Goal: Task Accomplishment & Management: Use online tool/utility

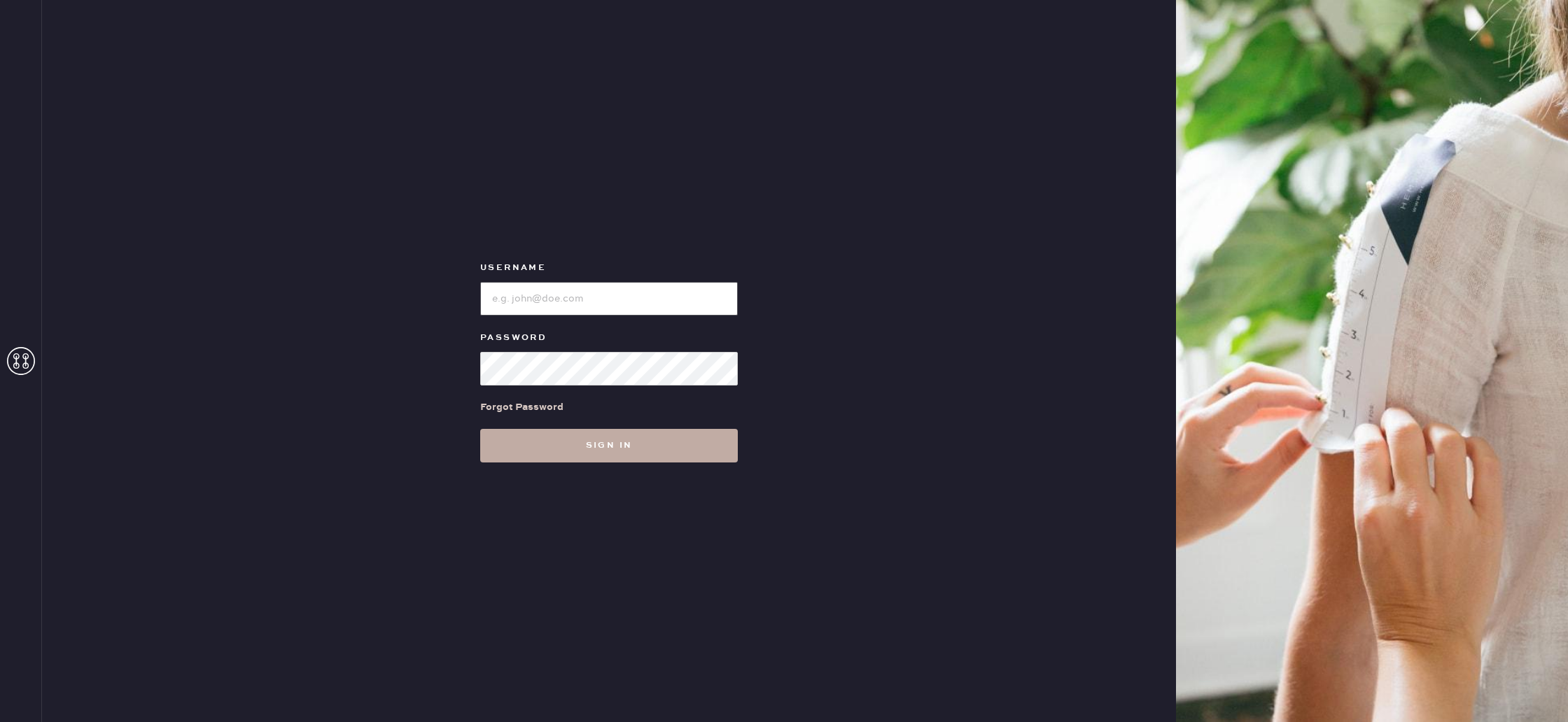
type input "reformationponce"
click at [635, 449] on button "Sign in" at bounding box center [609, 446] width 257 height 33
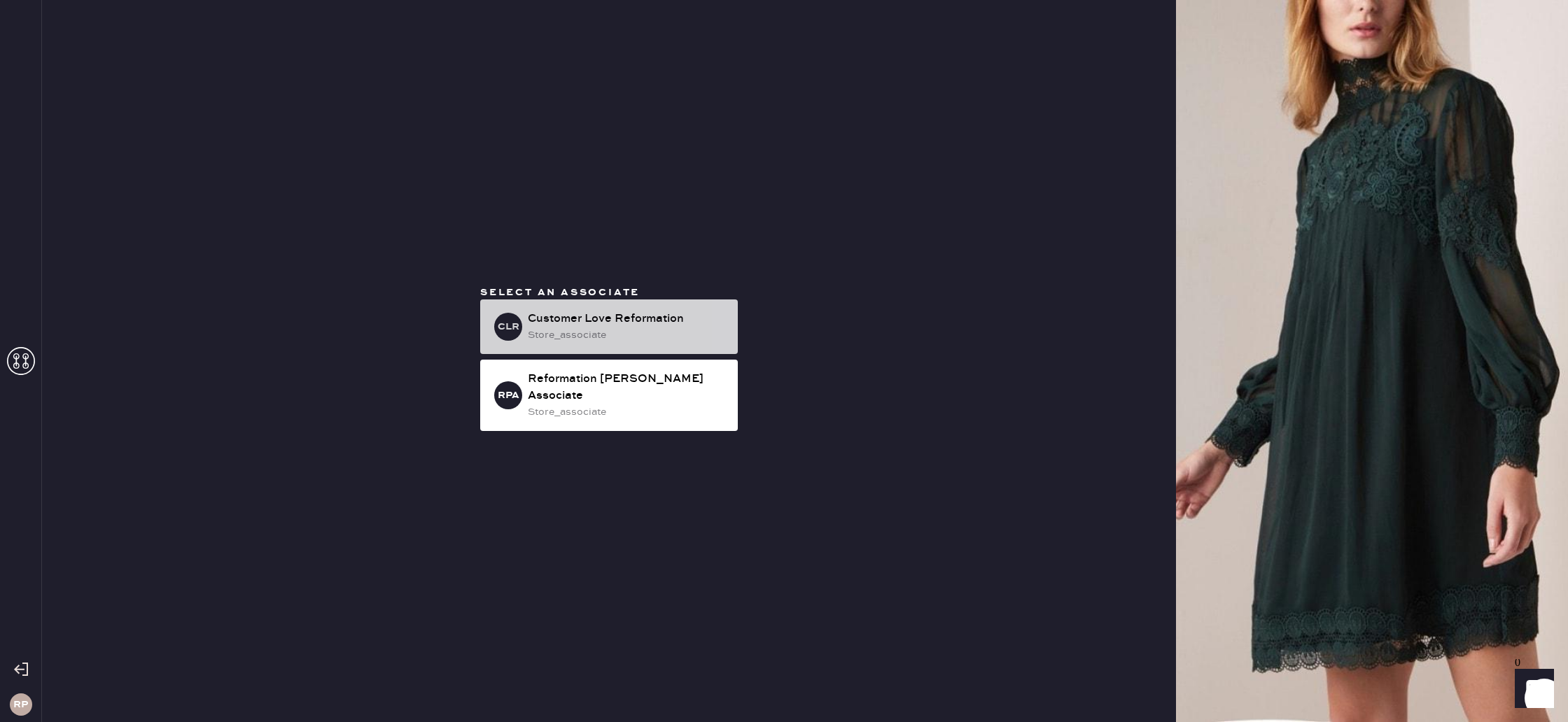
click at [662, 328] on div "Customer Love Reformation" at bounding box center [627, 319] width 199 height 17
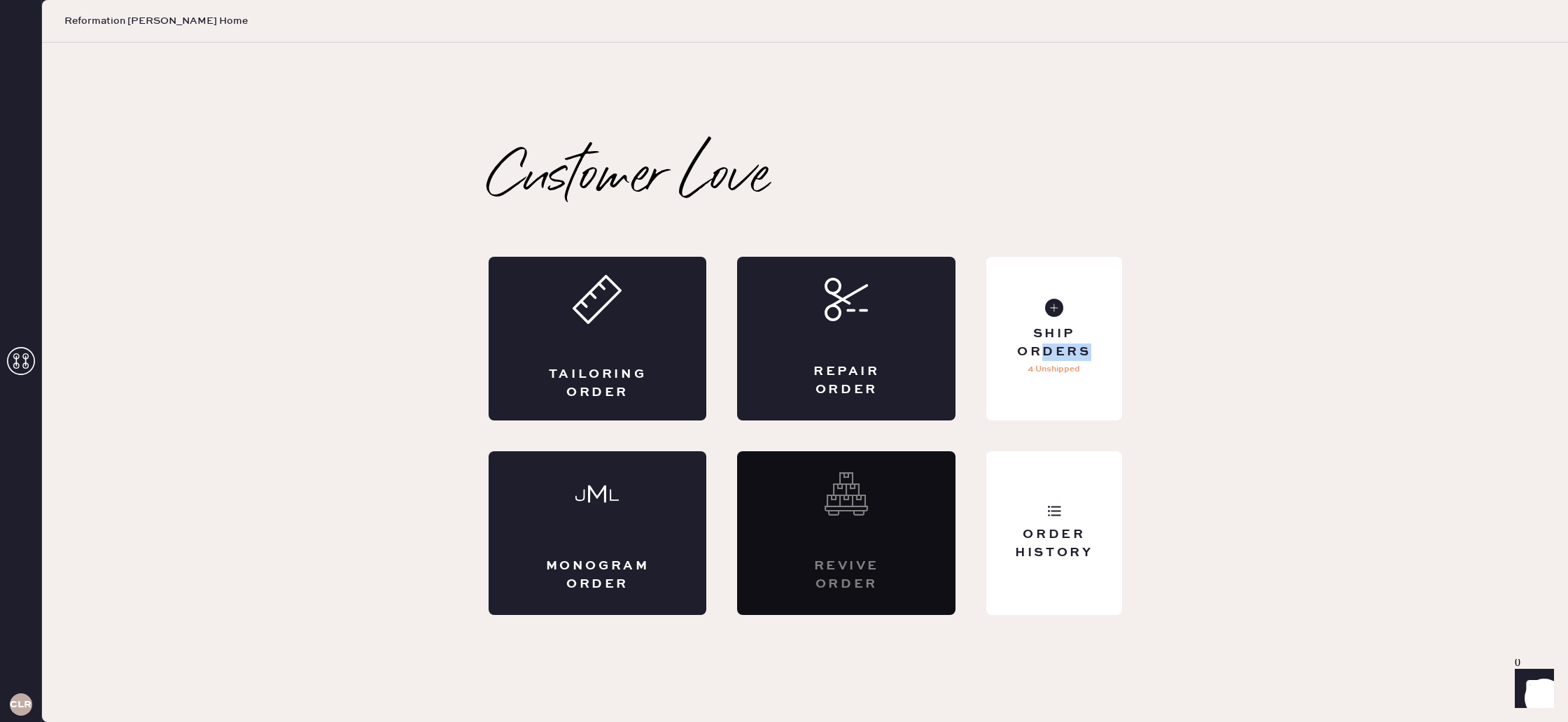
drag, startPoint x: 1048, startPoint y: 359, endPoint x: 1142, endPoint y: 355, distance: 94.1
click at [1137, 355] on div "Customer Love Tailoring Order Repair Order Monogram Order Revive order Order Hi…" at bounding box center [805, 383] width 690 height 465
click at [1146, 355] on div "Customer Love Tailoring Order Repair Order Monogram Order Revive order Order Hi…" at bounding box center [805, 383] width 690 height 465
click at [1049, 525] on div "Order History" at bounding box center [1054, 533] width 135 height 163
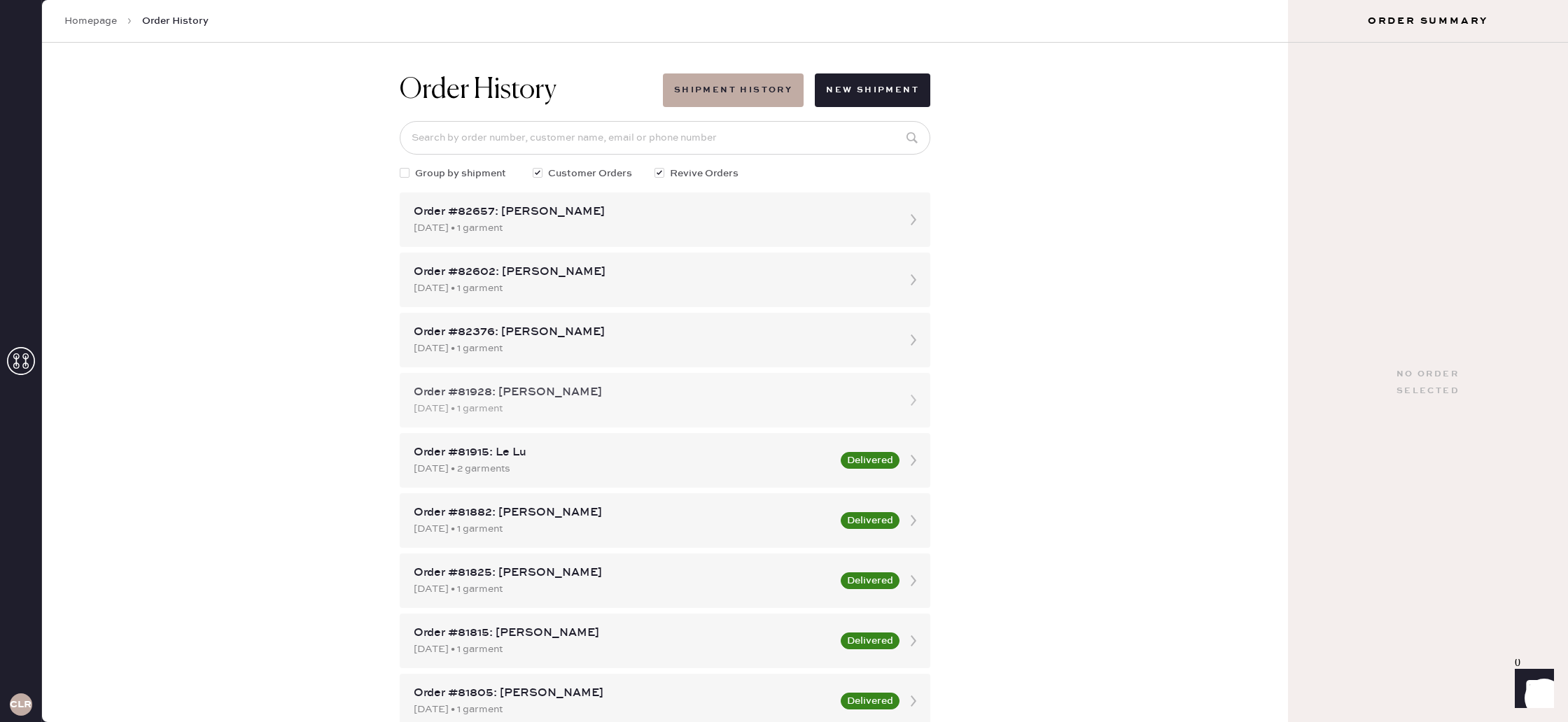
click at [856, 397] on div "Order #81928: [PERSON_NAME]" at bounding box center [652, 393] width 478 height 17
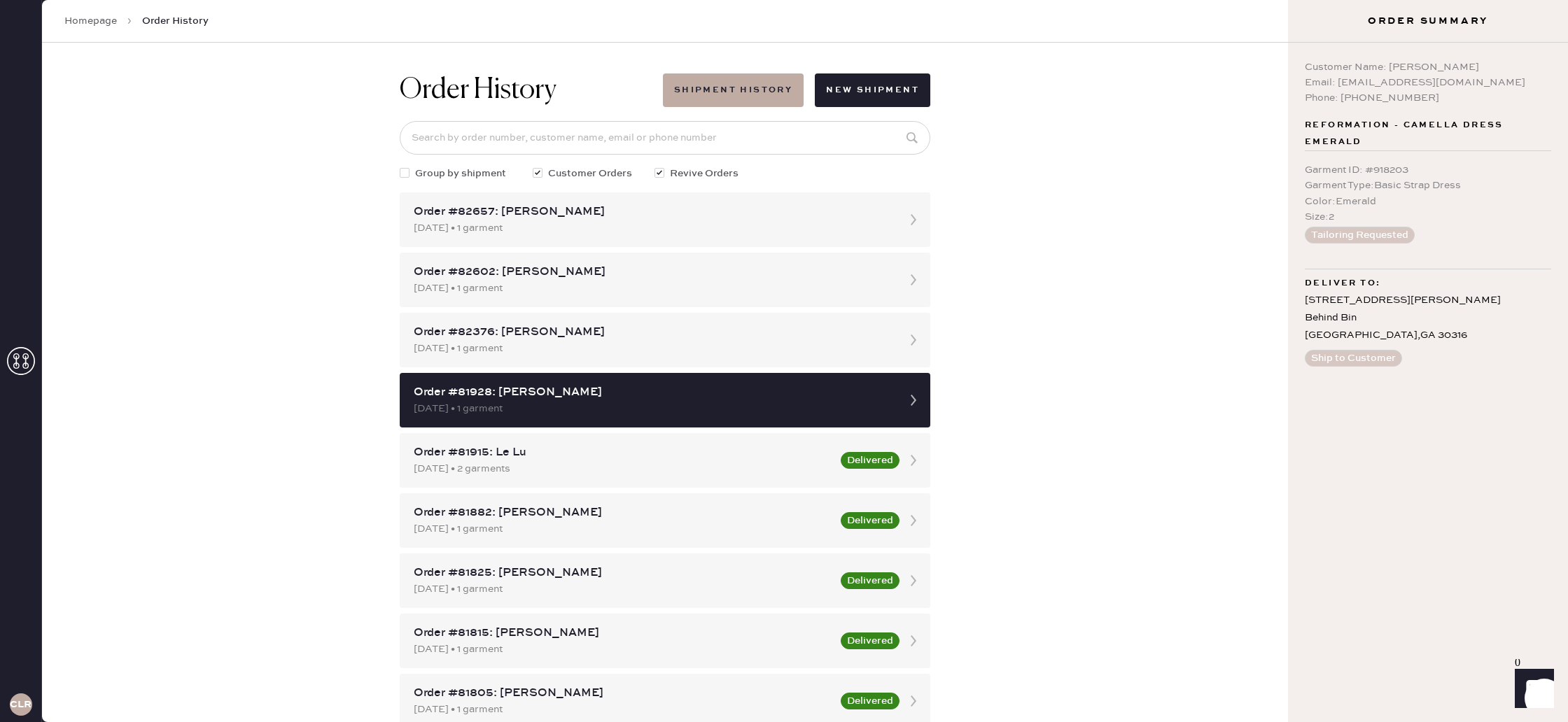
click at [404, 173] on div at bounding box center [404, 173] width 10 height 10
click at [401, 166] on input "Group by shipment" at bounding box center [400, 166] width 1 height 1
checkbox input "true"
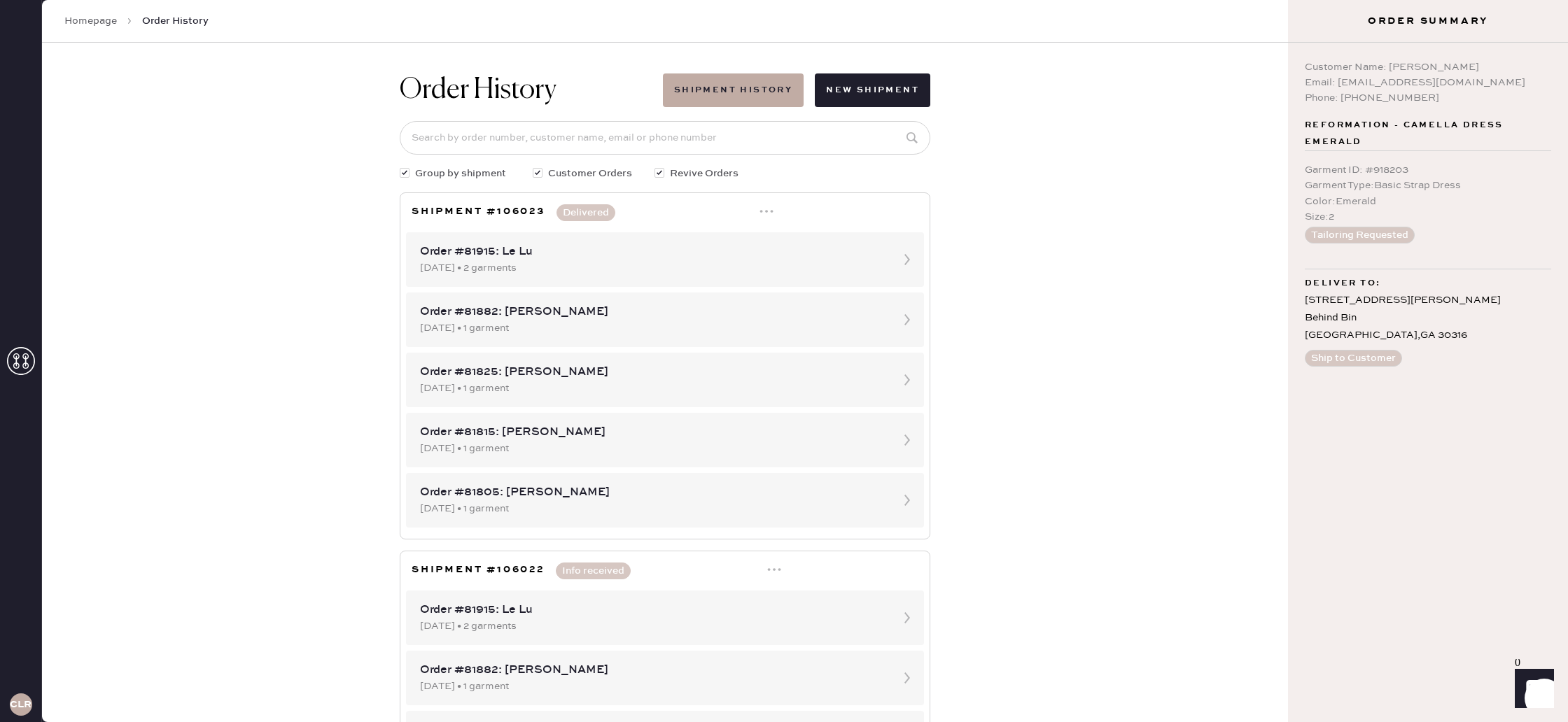
click at [774, 214] on icon at bounding box center [766, 211] width 14 height 14
click at [745, 241] on div "Print Shipping Label" at bounding box center [709, 238] width 97 height 15
click at [765, 211] on icon at bounding box center [766, 211] width 14 height 14
click at [715, 263] on div "Print Packing List(s)" at bounding box center [709, 263] width 97 height 15
click at [689, 273] on div "[DATE] • 2 garments" at bounding box center [653, 268] width 465 height 15
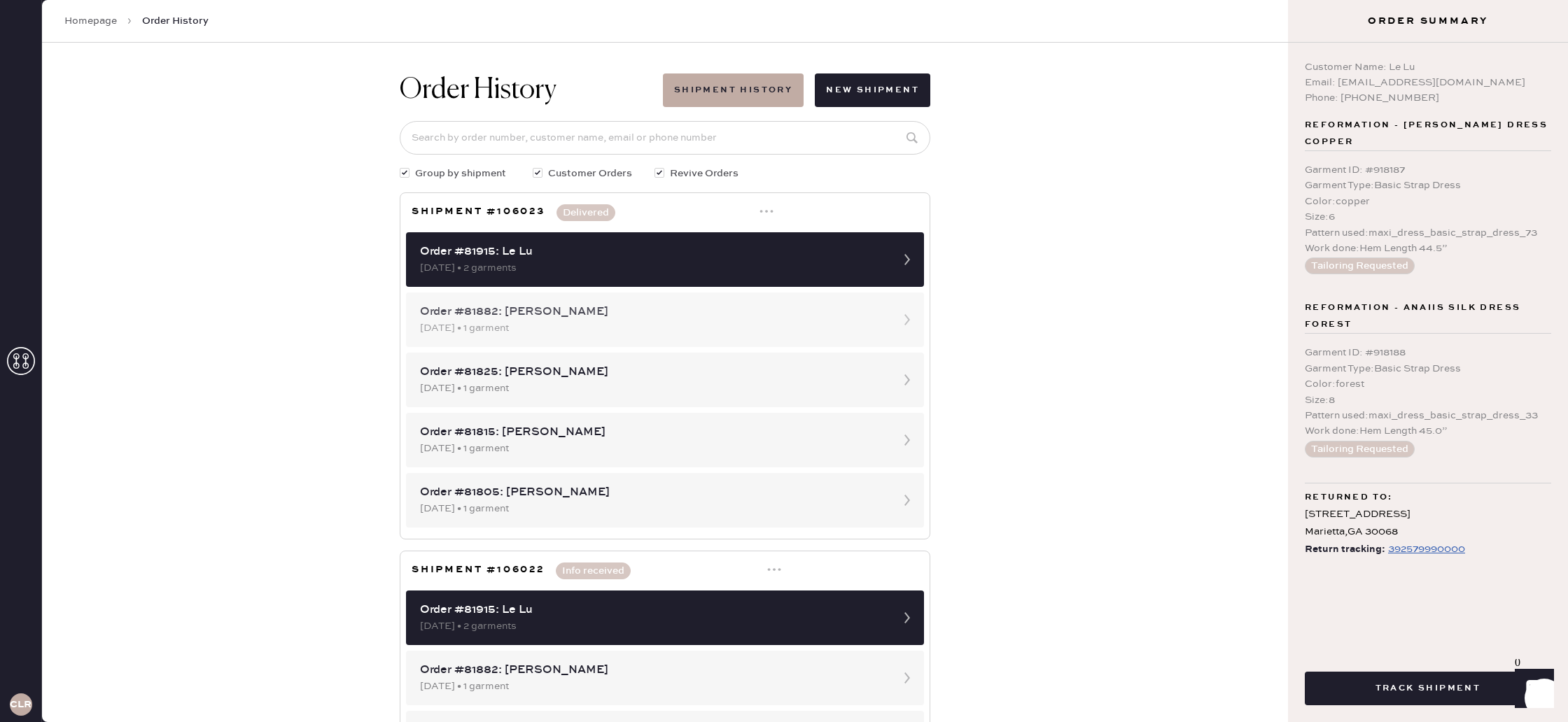
scroll to position [5, 0]
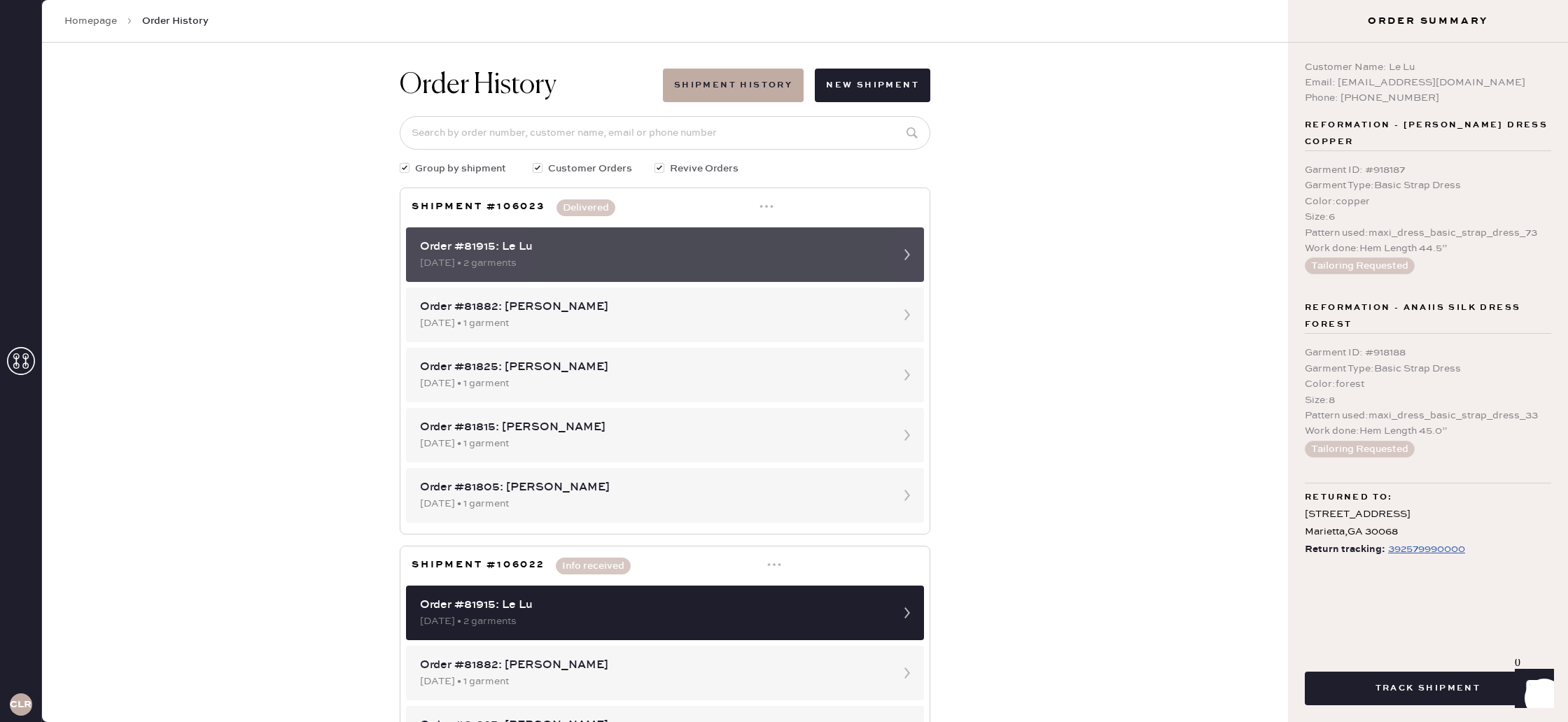
click at [896, 252] on icon at bounding box center [907, 254] width 28 height 28
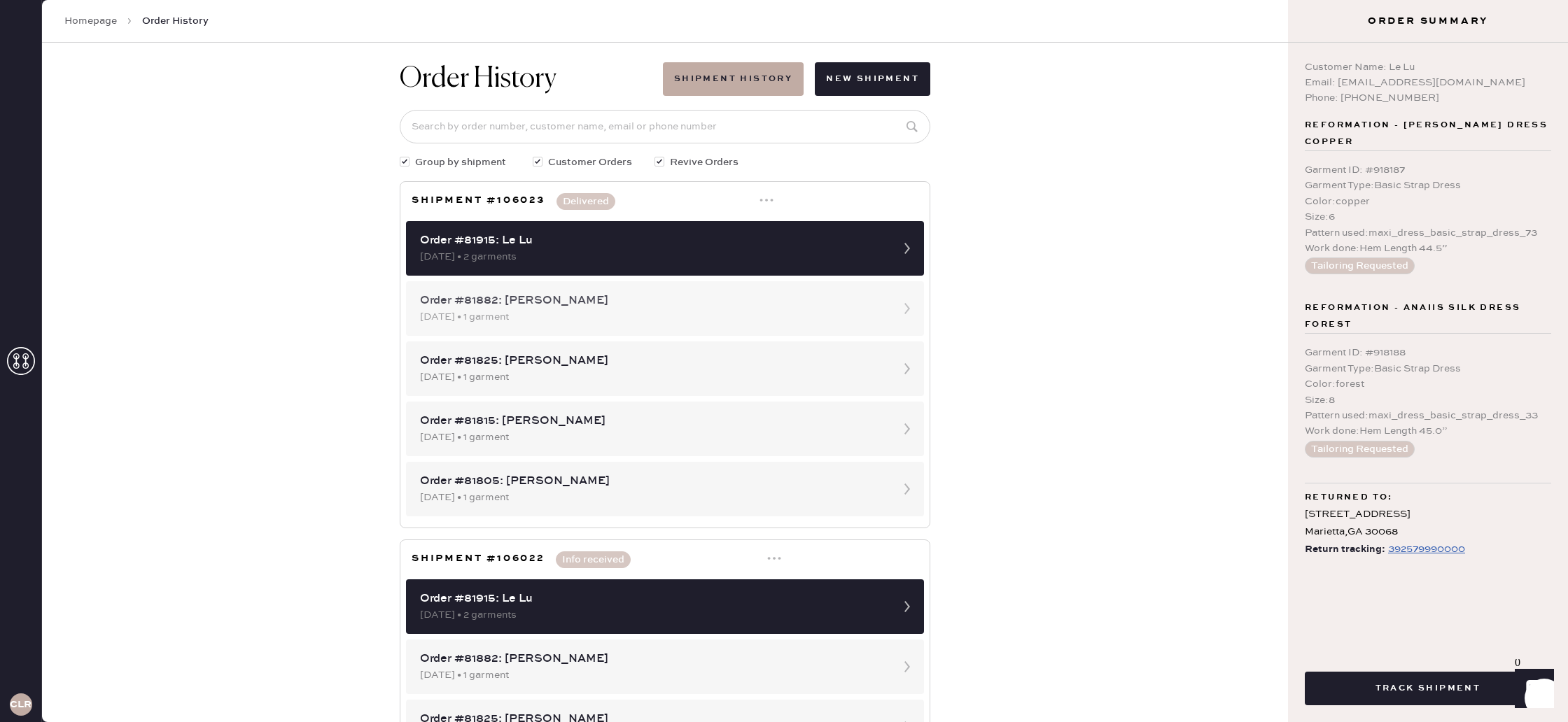
scroll to position [14, 0]
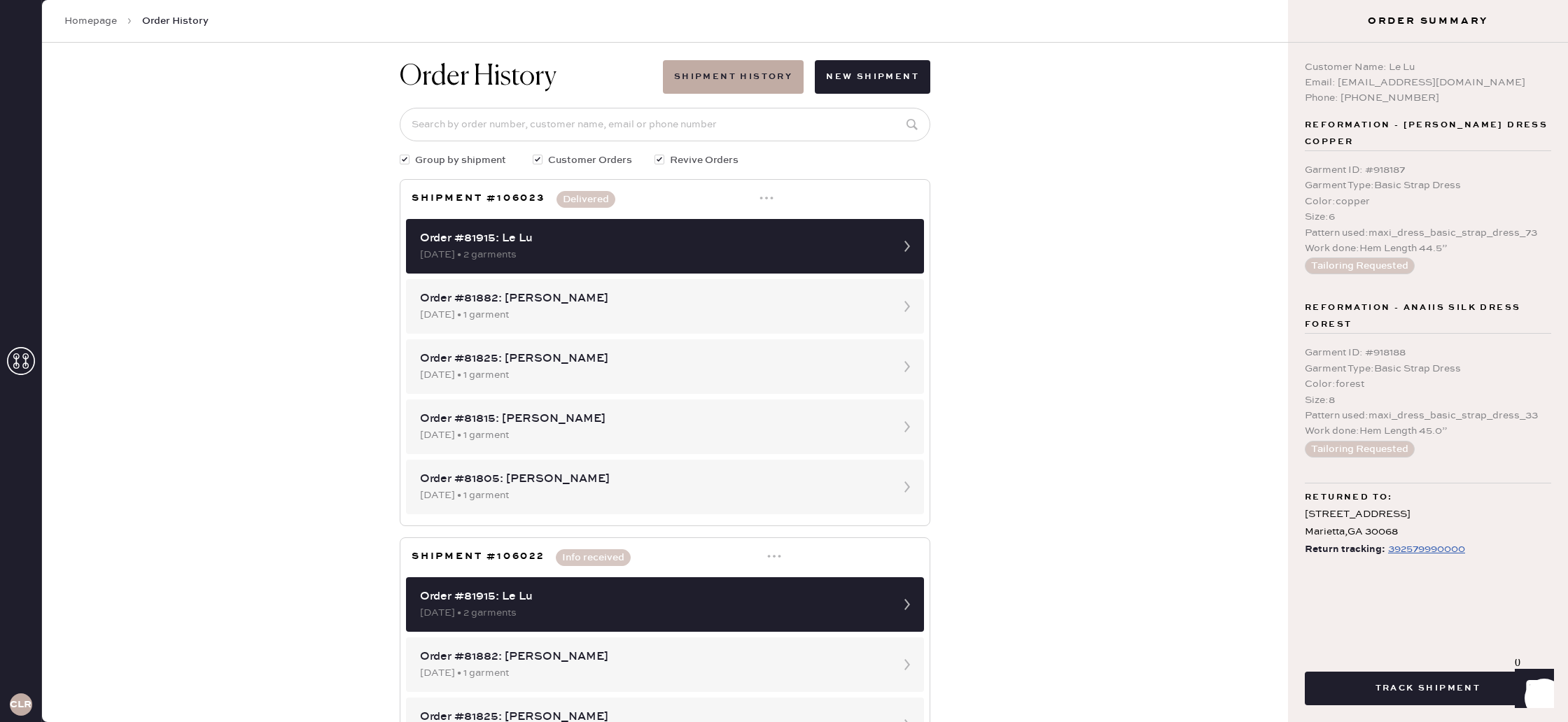
click at [1002, 395] on div "Order History Shipment History New Shipment Group by shipment Customer Orders R…" at bounding box center [665, 382] width 1246 height 680
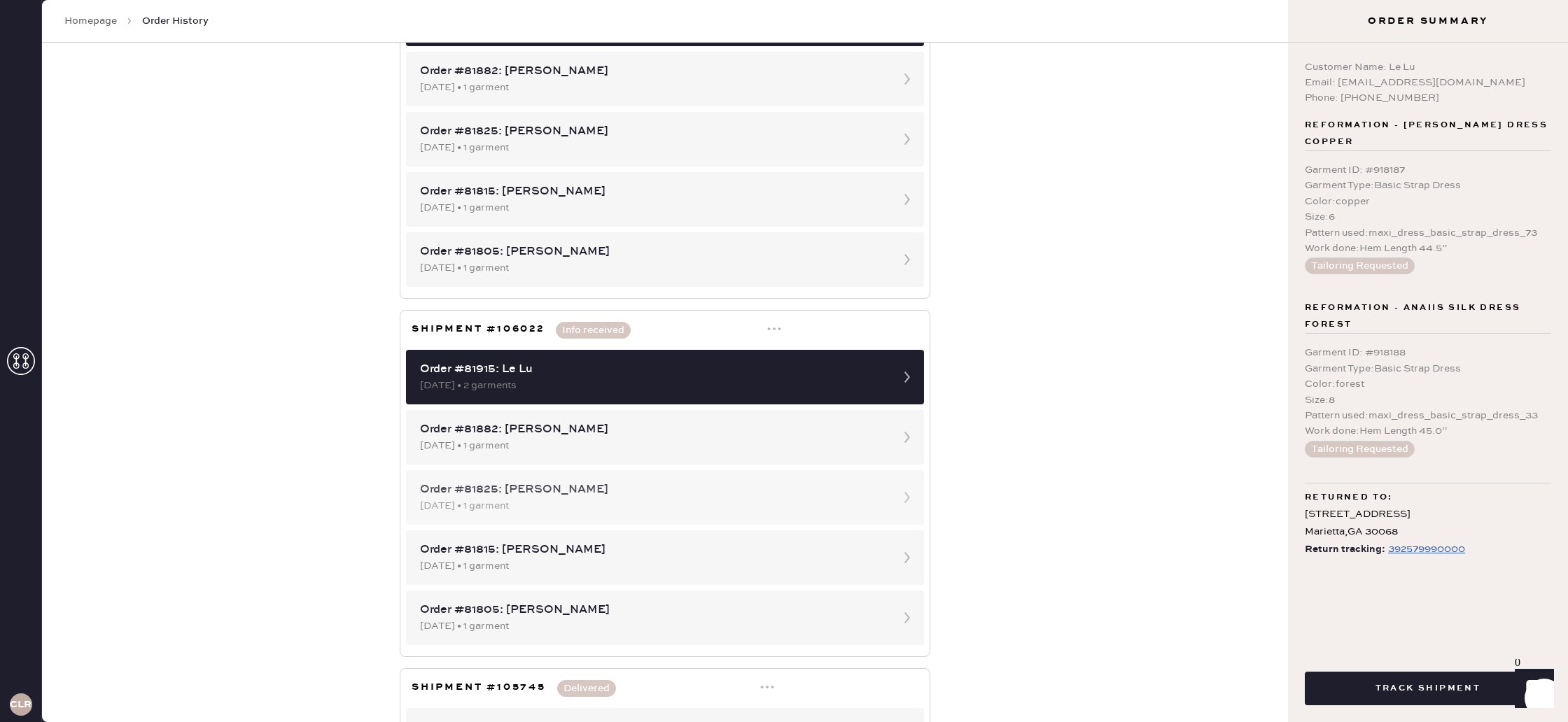
scroll to position [258, 0]
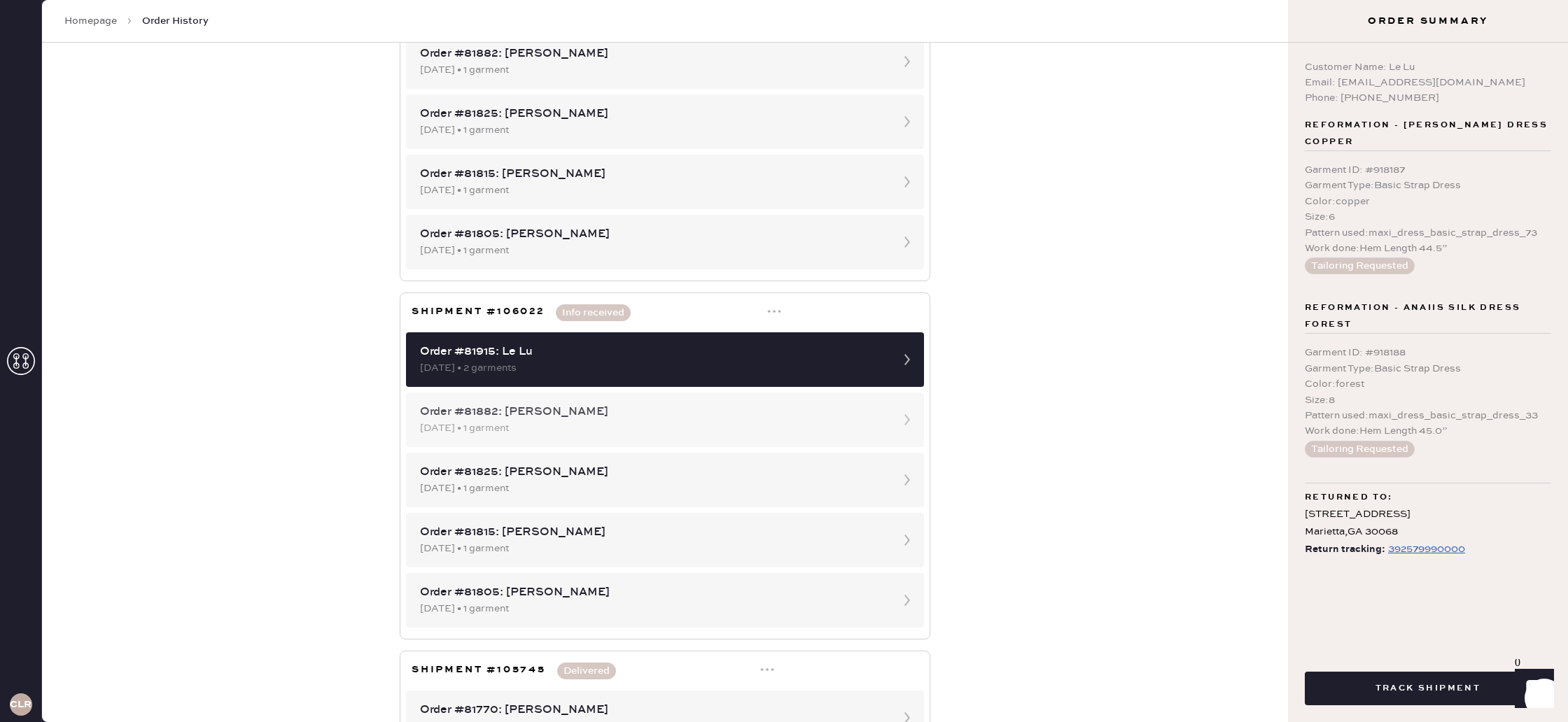
click at [765, 420] on div "Order #81882: [PERSON_NAME]" at bounding box center [653, 412] width 465 height 17
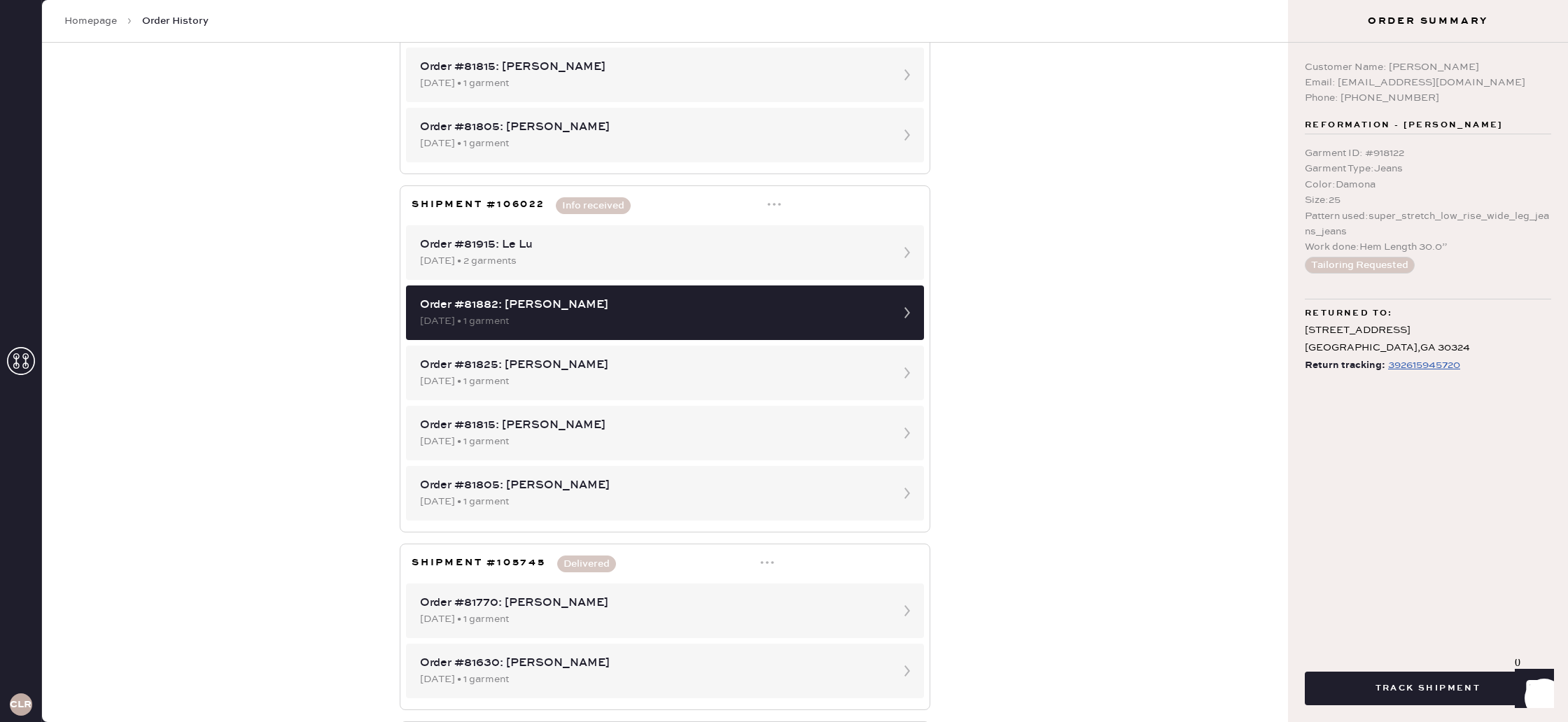
scroll to position [372, 0]
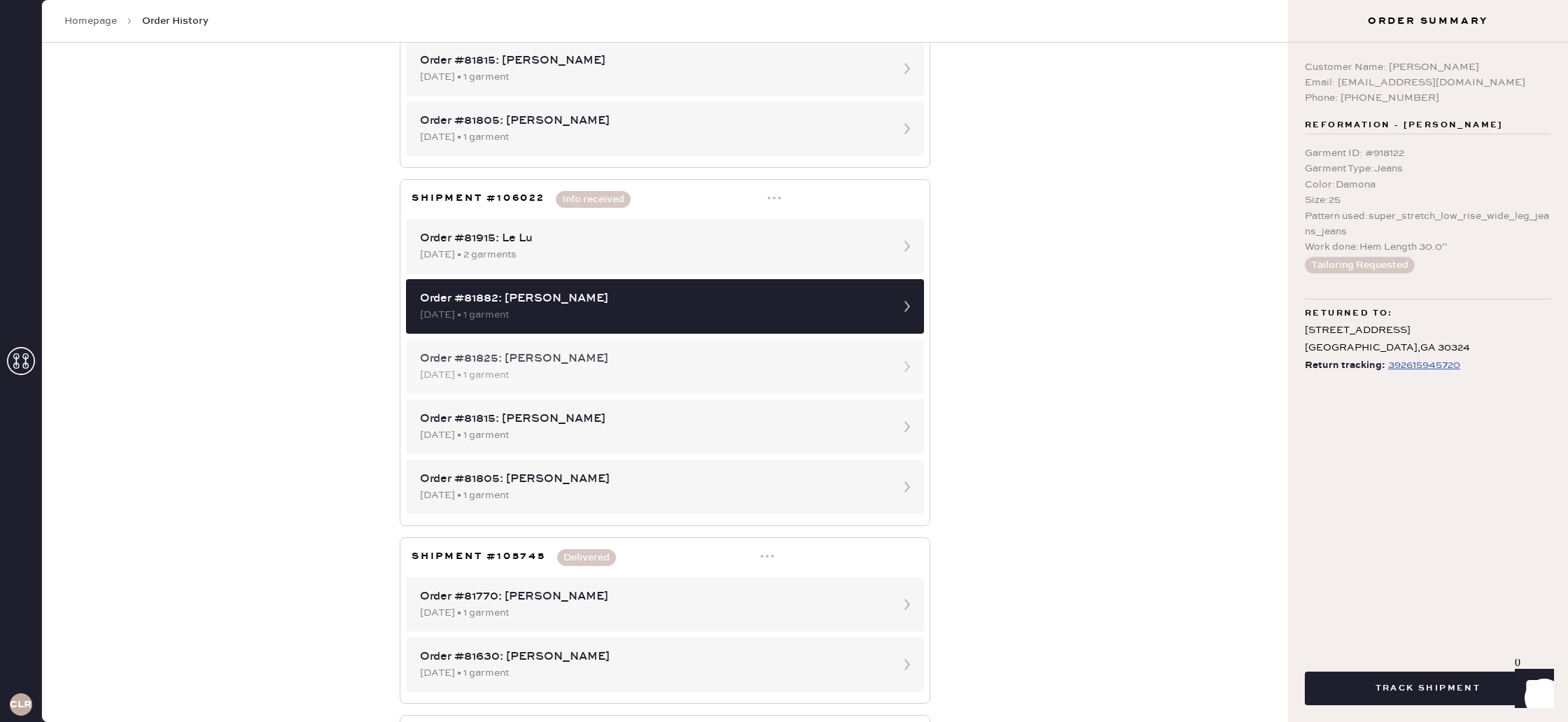
click at [845, 363] on div "Order #81825: [PERSON_NAME]" at bounding box center [653, 359] width 465 height 17
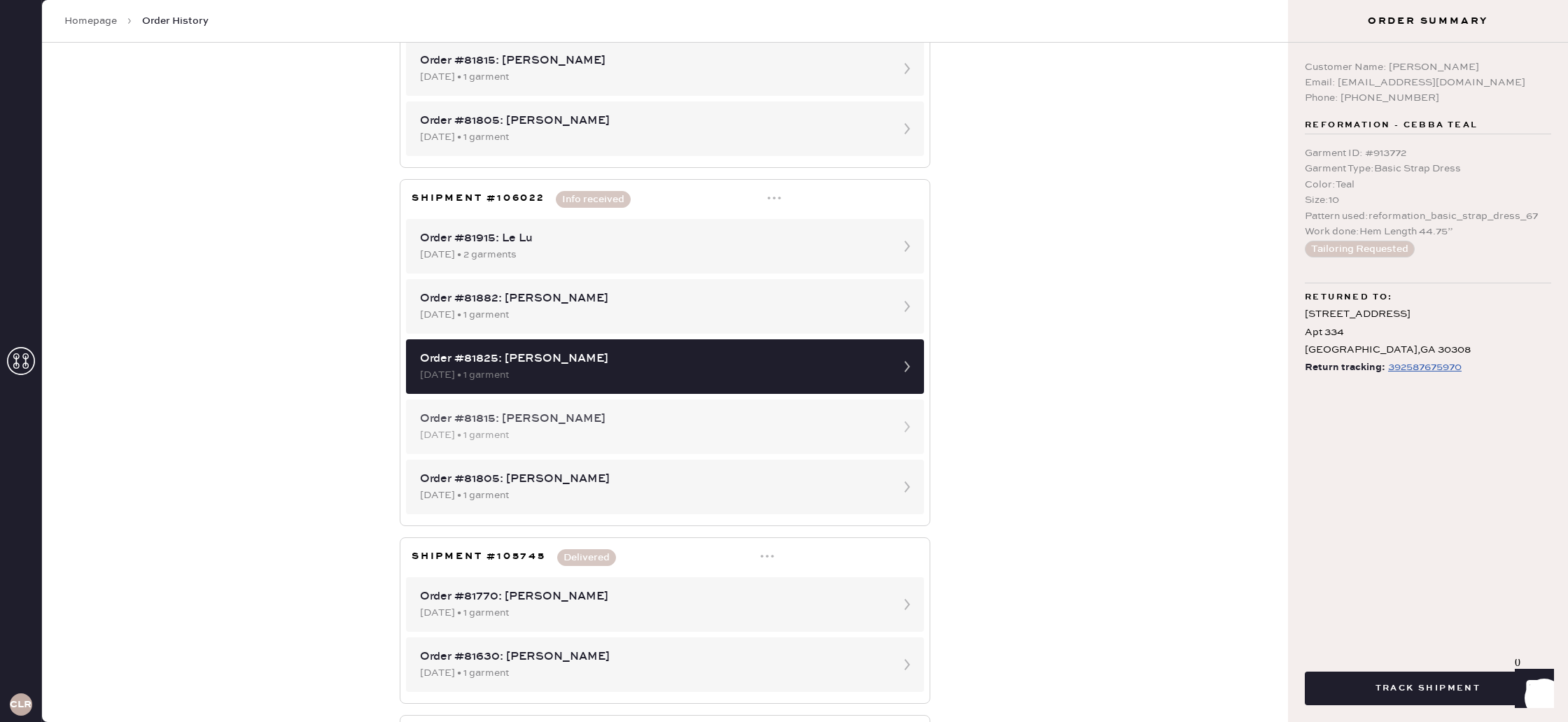
click at [825, 417] on div "Order #81815: [PERSON_NAME]" at bounding box center [653, 419] width 465 height 17
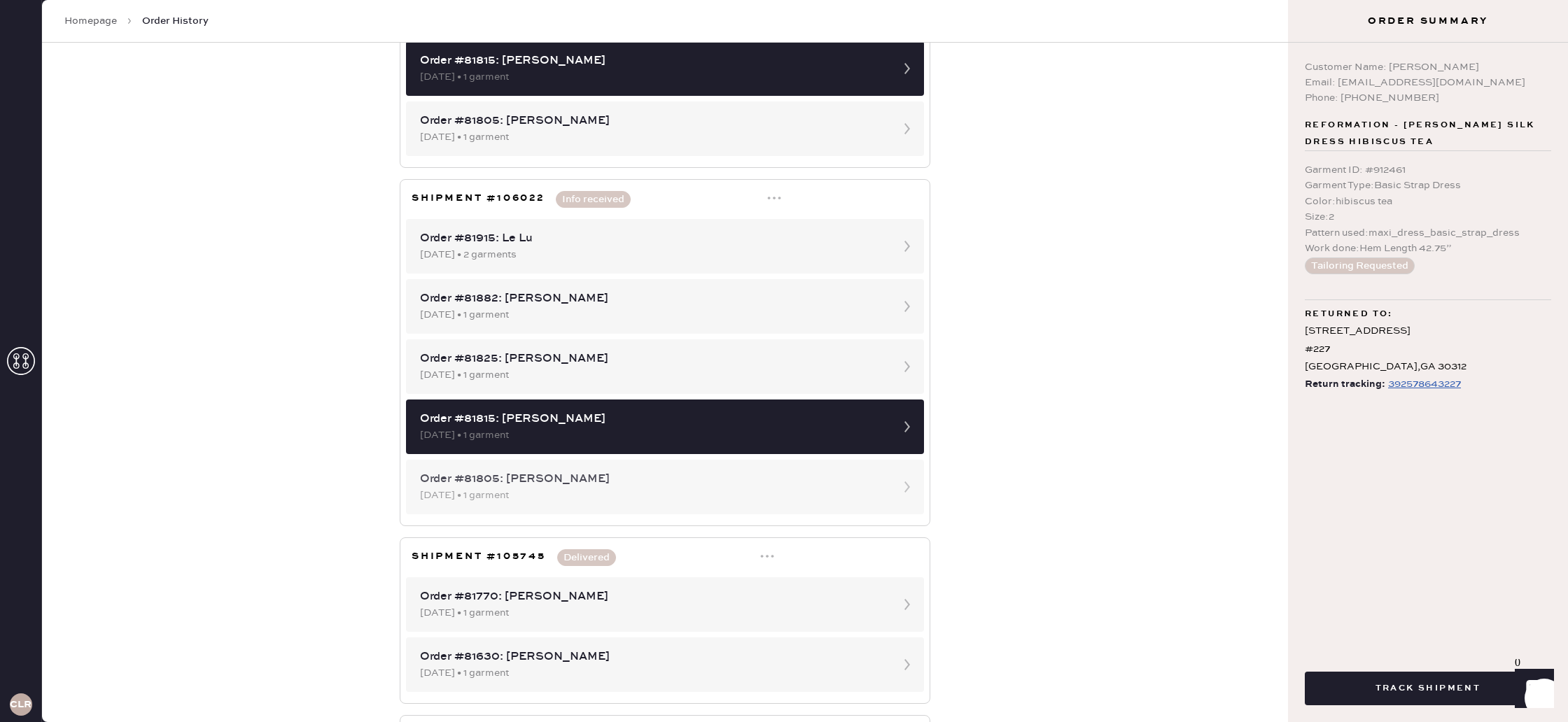
click at [793, 475] on div "Order #81805: [PERSON_NAME]" at bounding box center [653, 479] width 465 height 17
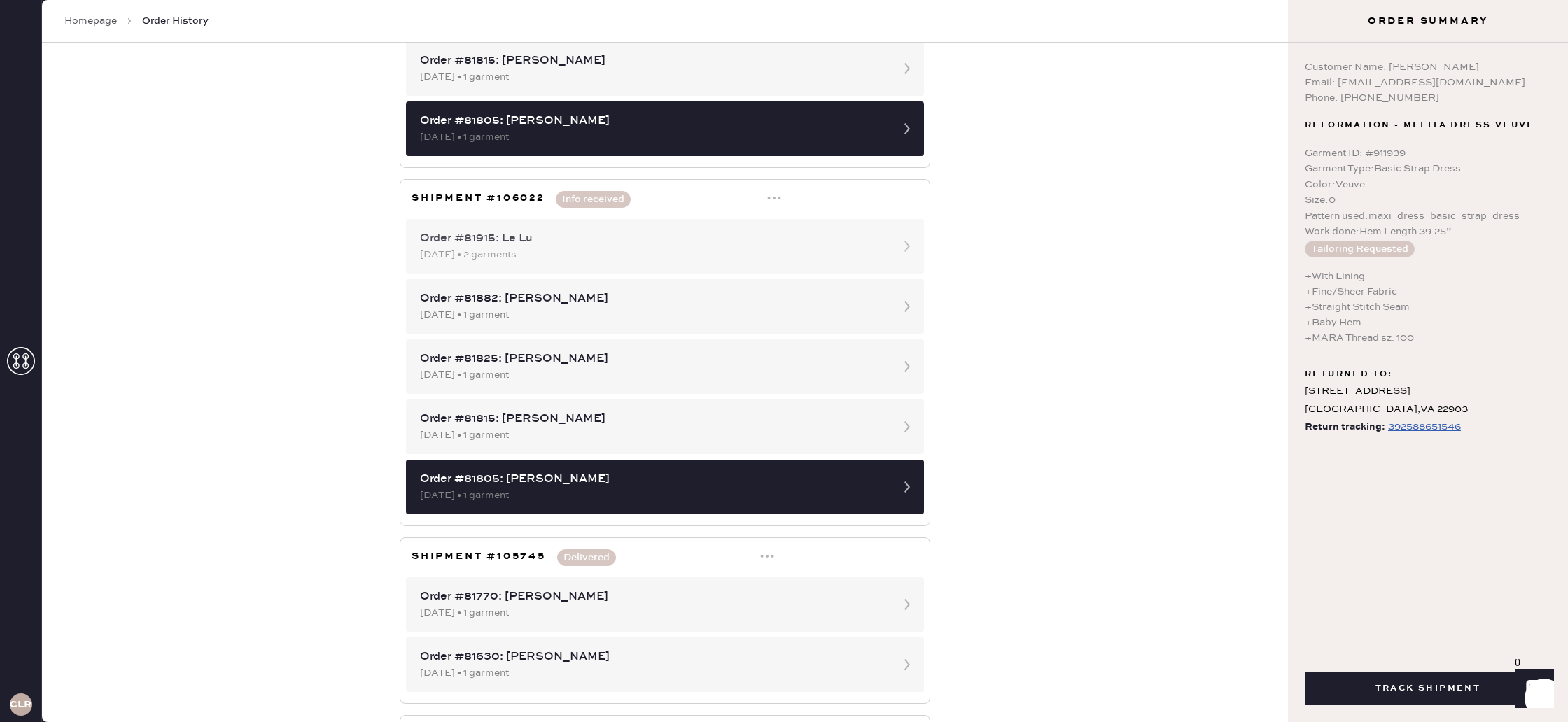
click at [717, 254] on div "[DATE] • 2 garments" at bounding box center [653, 254] width 465 height 15
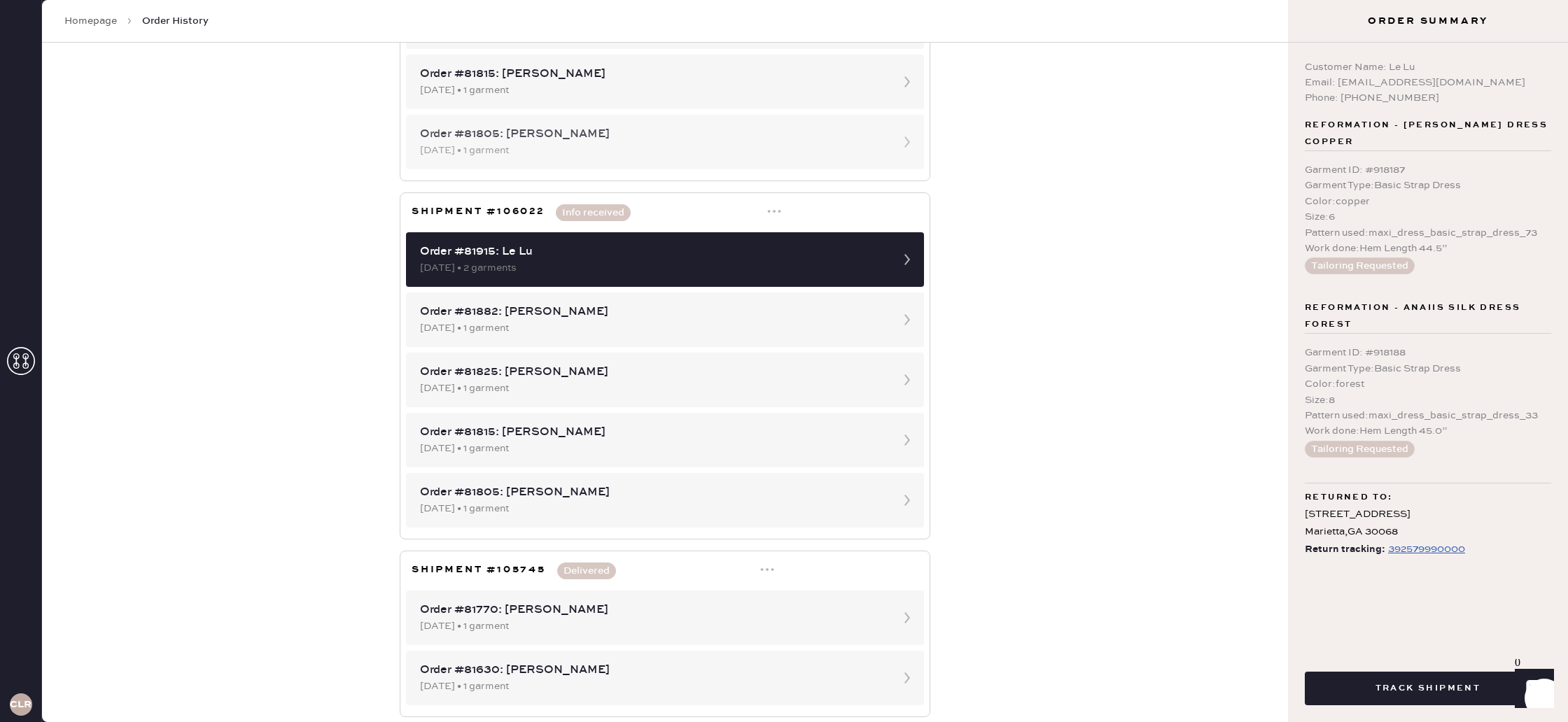
scroll to position [367, 0]
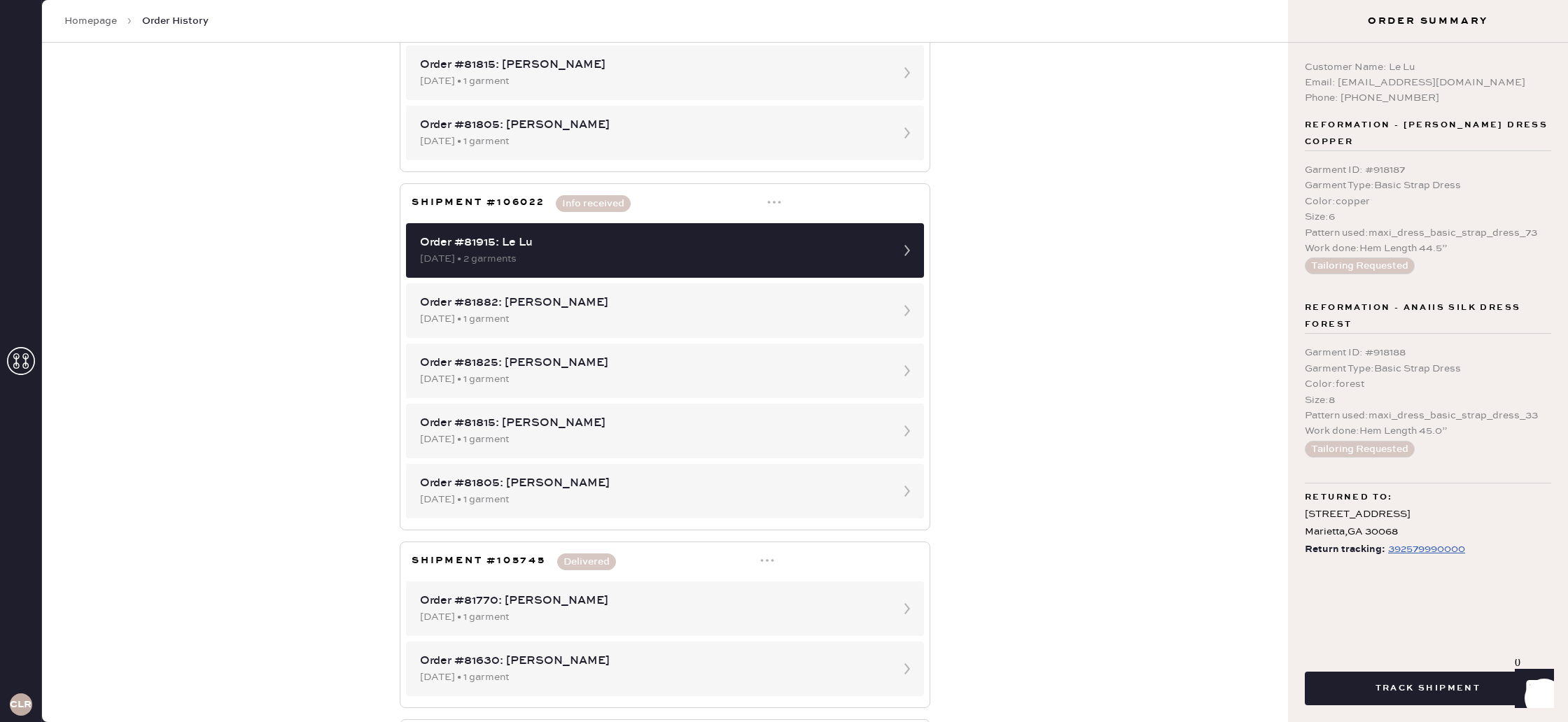
click at [775, 204] on icon at bounding box center [774, 202] width 14 height 14
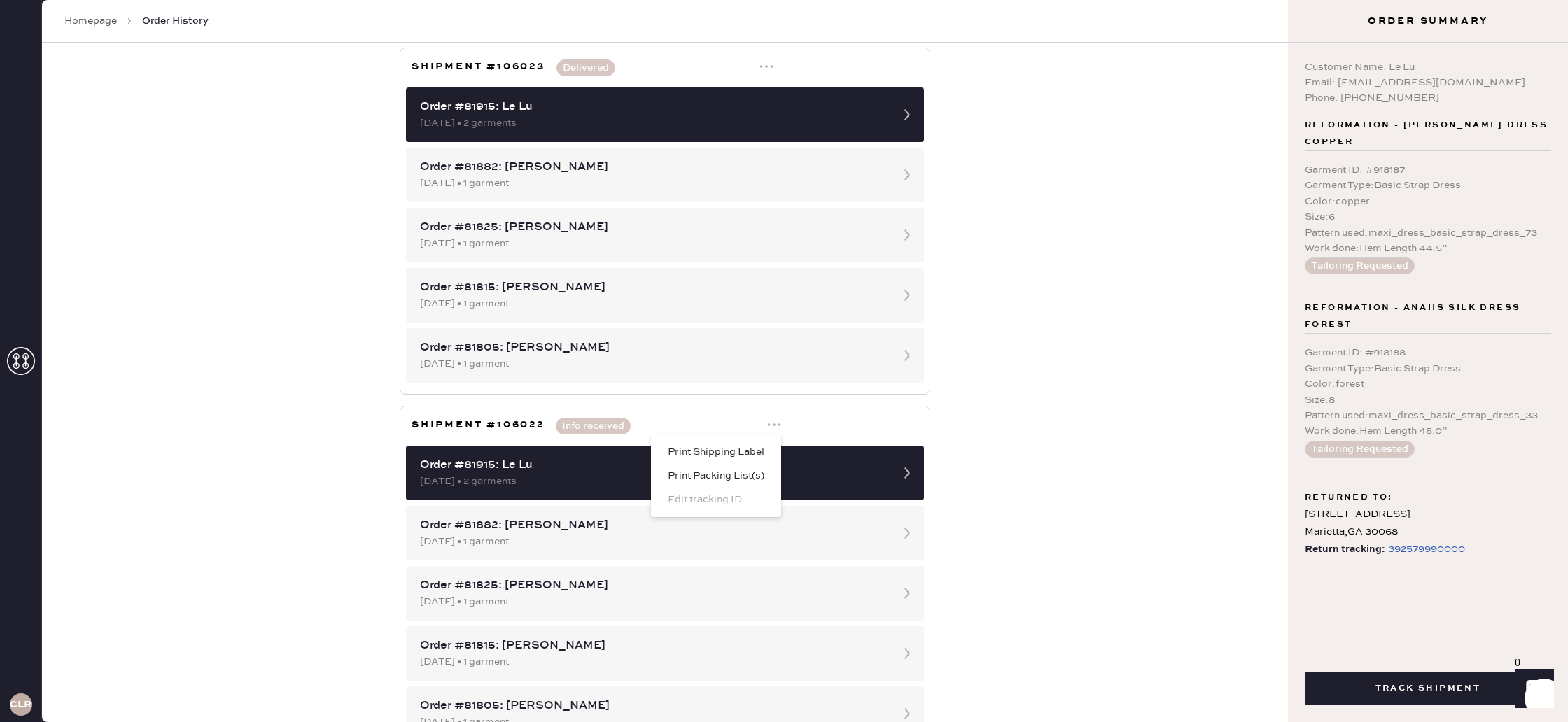
scroll to position [146, 0]
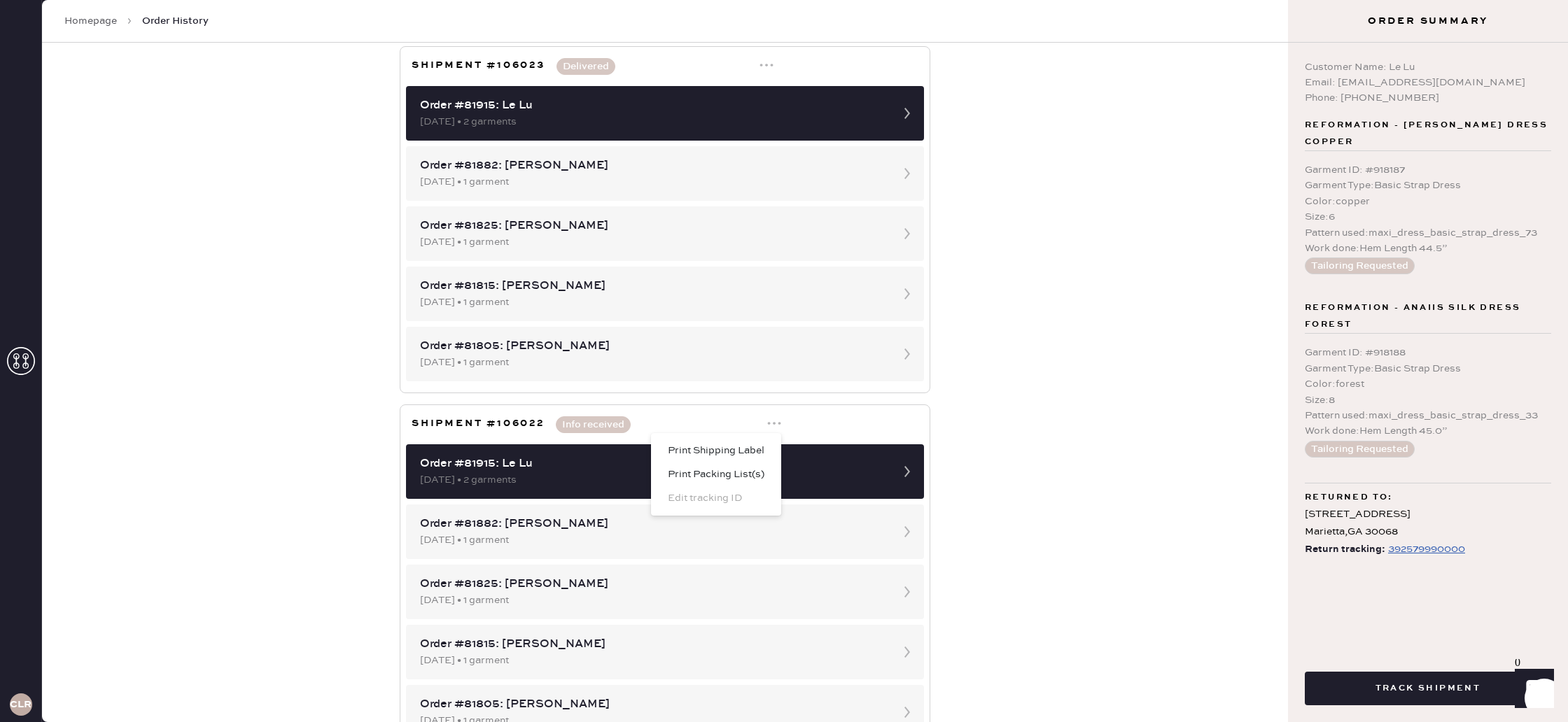
click at [1041, 338] on div "Order History Shipment History New Shipment Group by shipment Customer Orders R…" at bounding box center [665, 382] width 1246 height 680
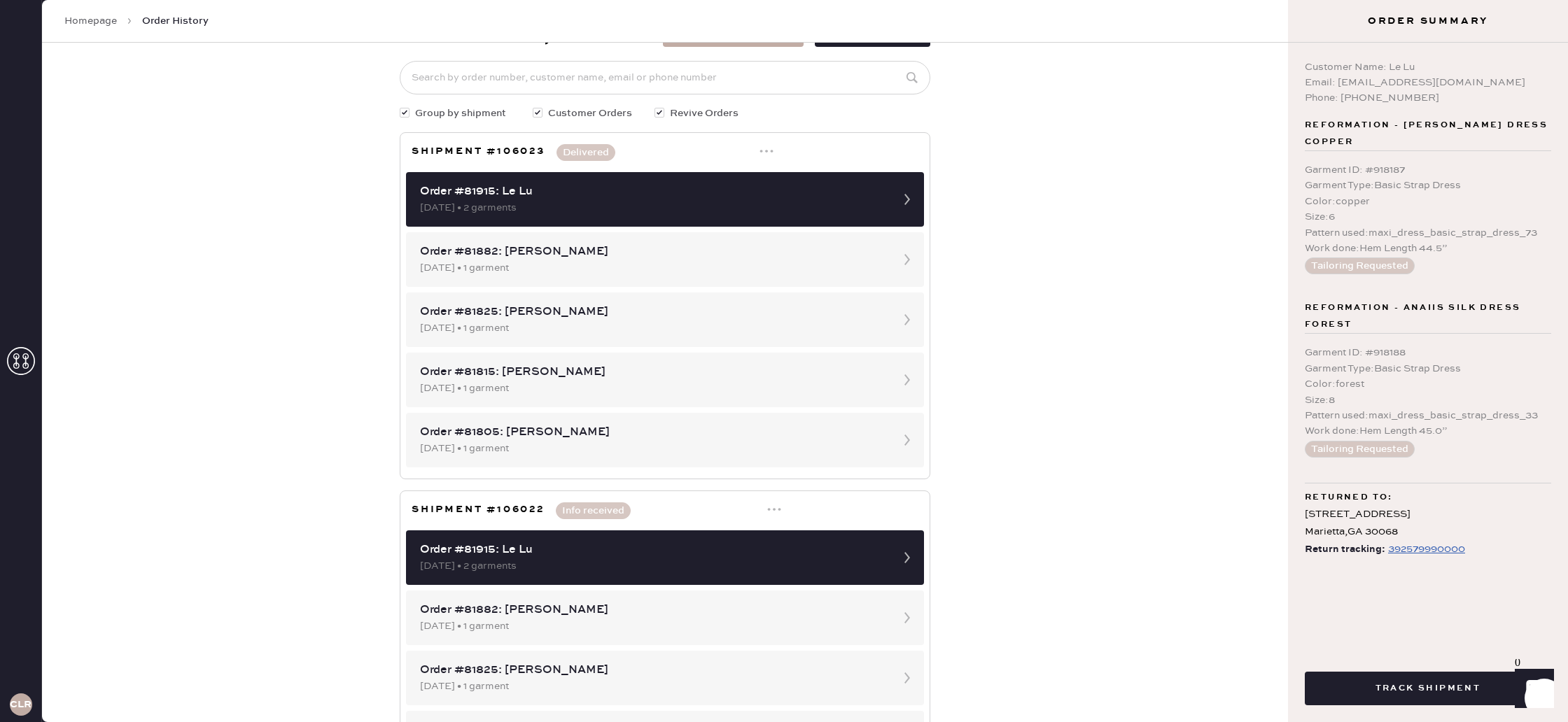
scroll to position [0, 0]
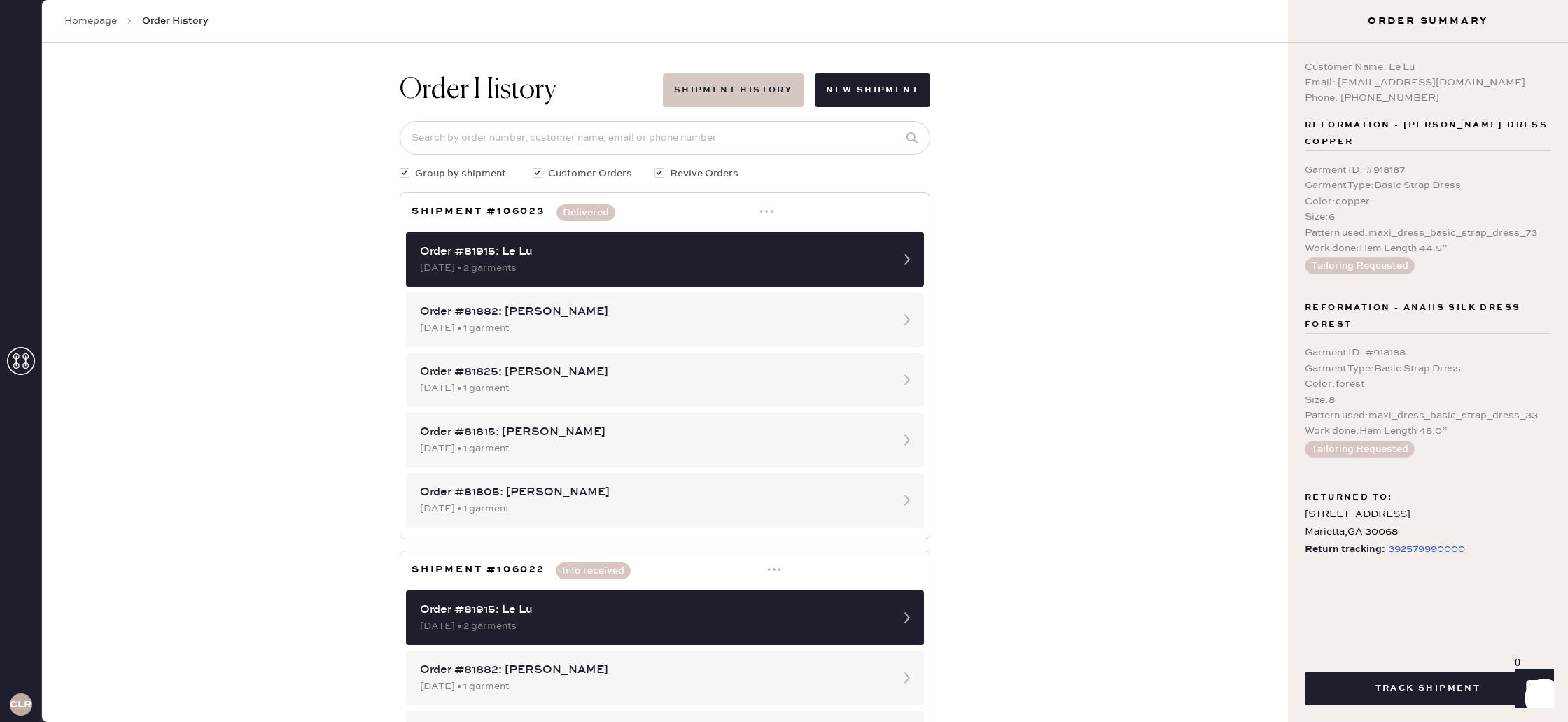
click at [757, 96] on button "Shipment History" at bounding box center [734, 90] width 141 height 33
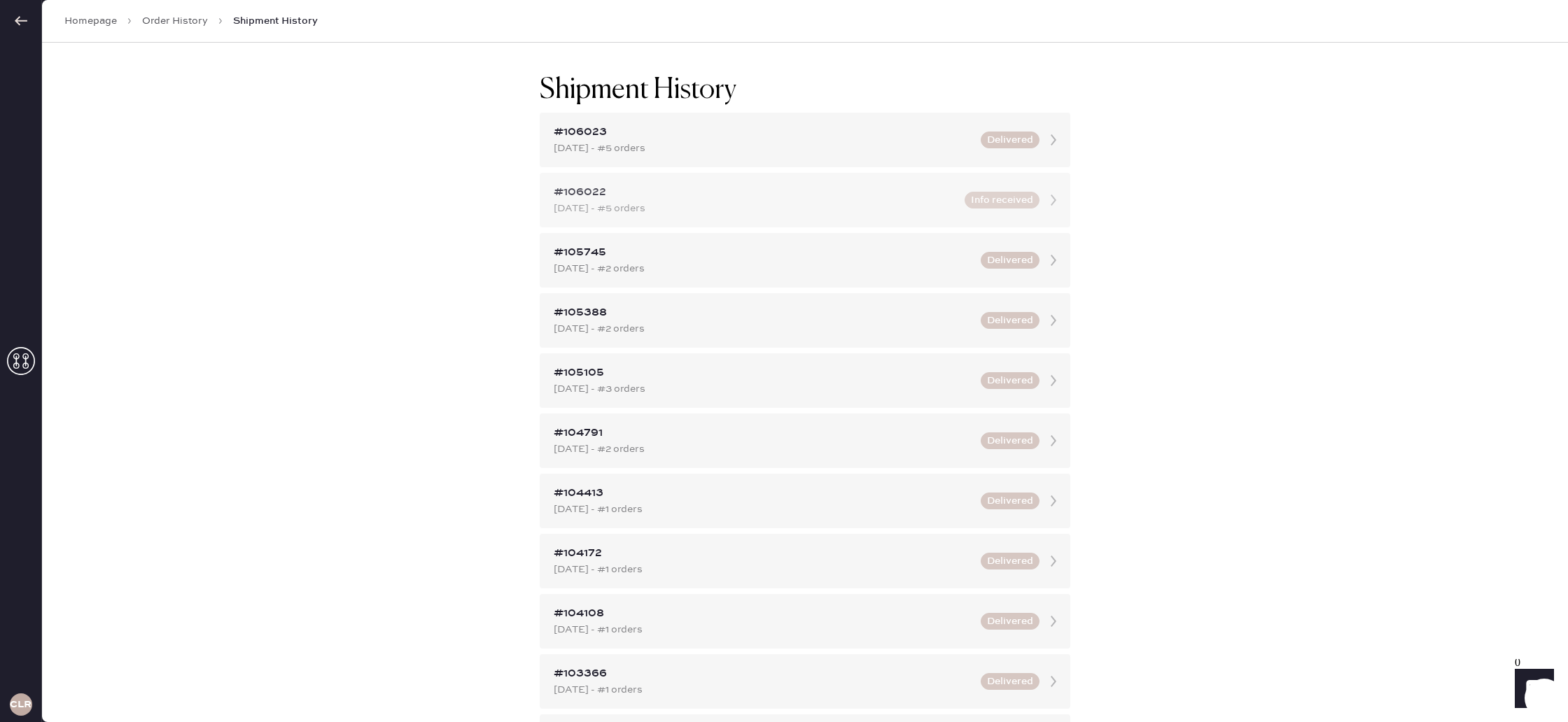
click at [733, 204] on div "[DATE] - #5 orders" at bounding box center [755, 208] width 403 height 15
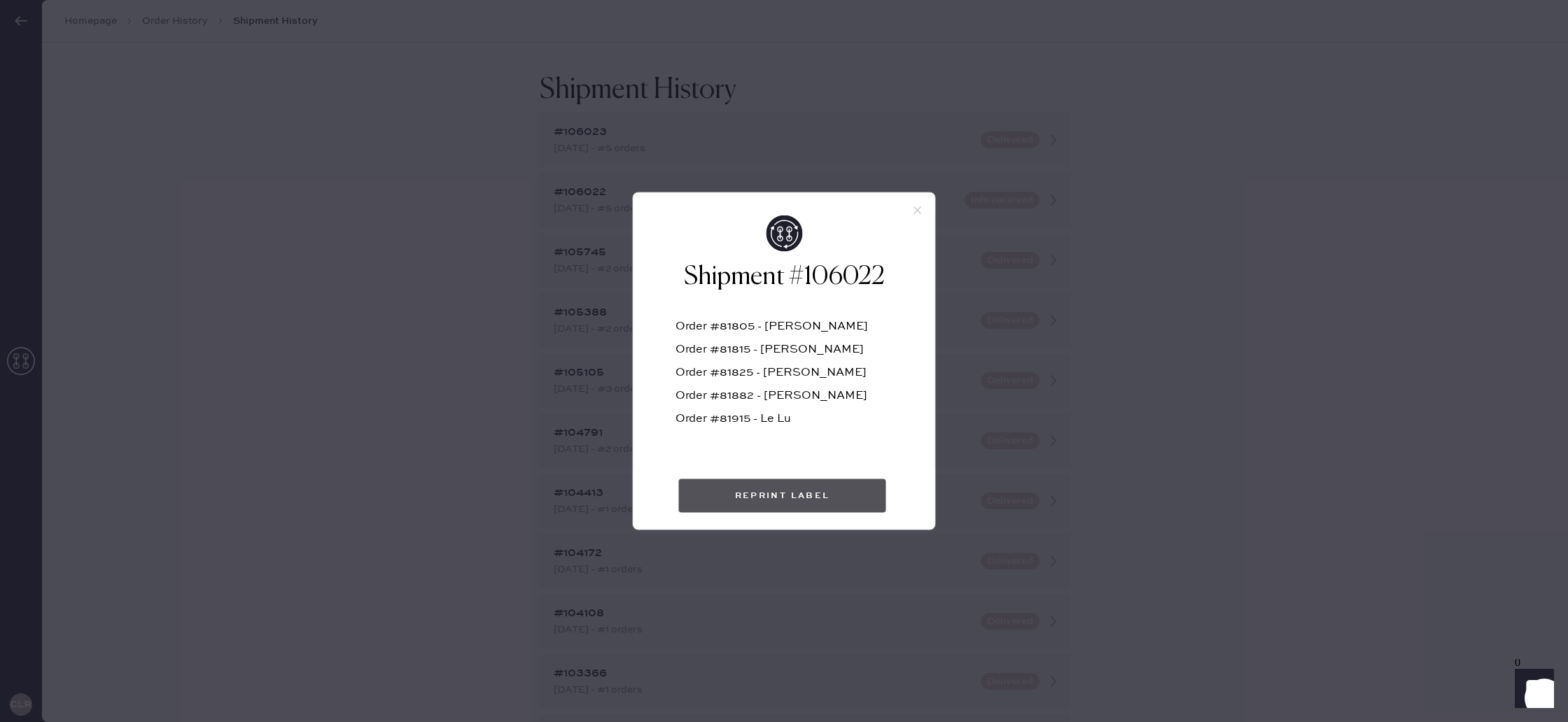
click at [788, 496] on button "Reprint Label" at bounding box center [783, 496] width 207 height 33
click at [478, 301] on div "Shipment #106022 Order #81805 - [PERSON_NAME] Order #81815 - Alexa Cicccone Ord…" at bounding box center [784, 361] width 1568 height 722
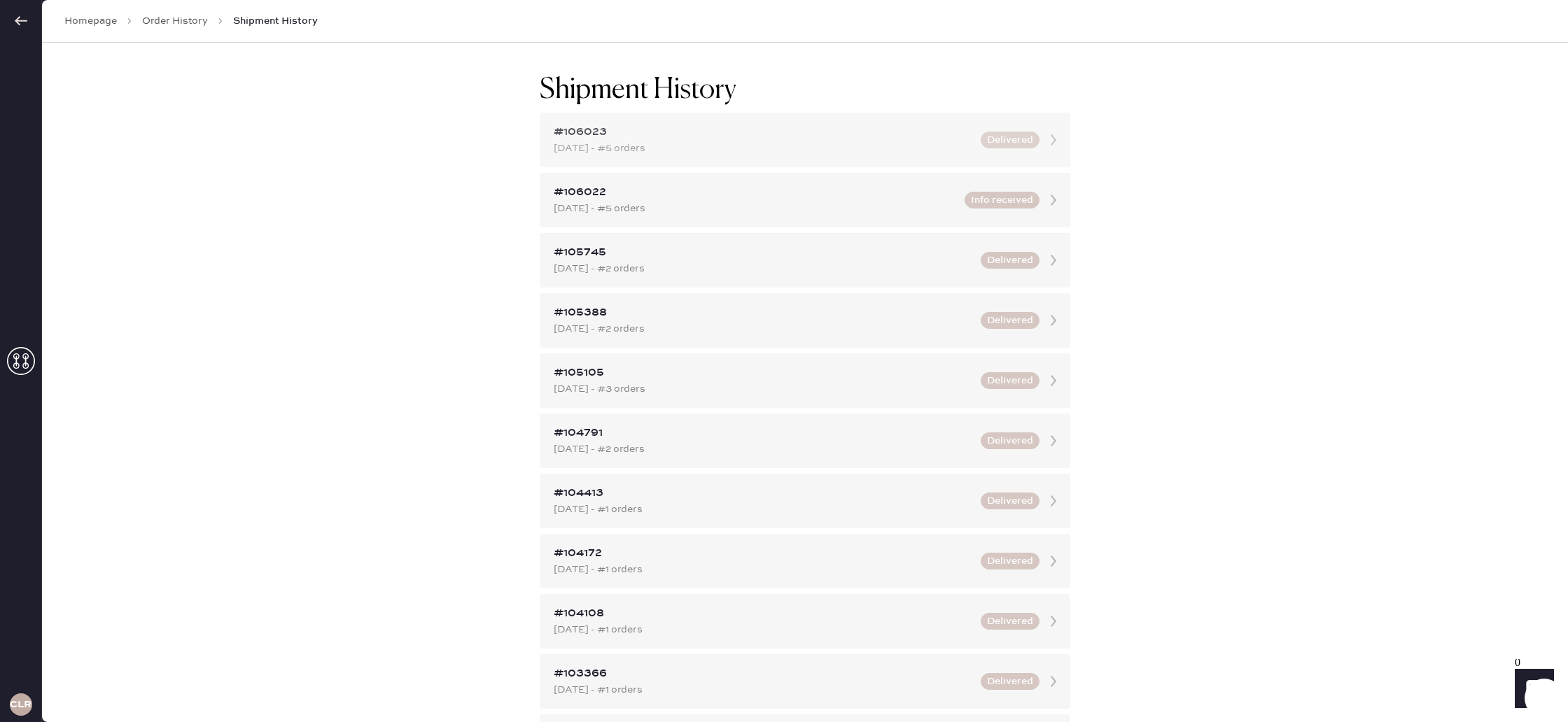
click at [780, 149] on div "[DATE] - #5 orders" at bounding box center [762, 148] width 419 height 15
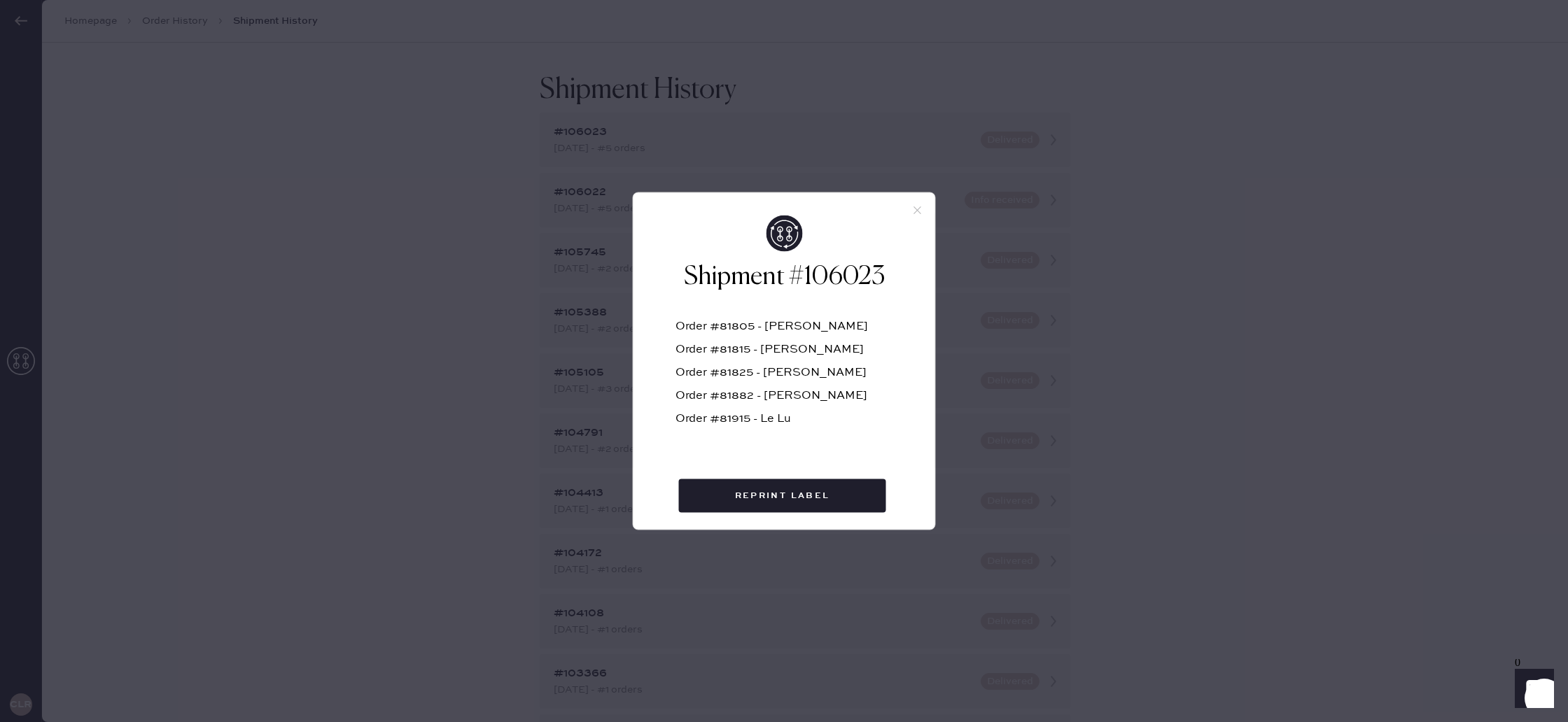
click at [730, 102] on div "Shipment #106023 Order #81805 - [PERSON_NAME] Order #81815 - Alexa Cicccone Ord…" at bounding box center [784, 361] width 1568 height 722
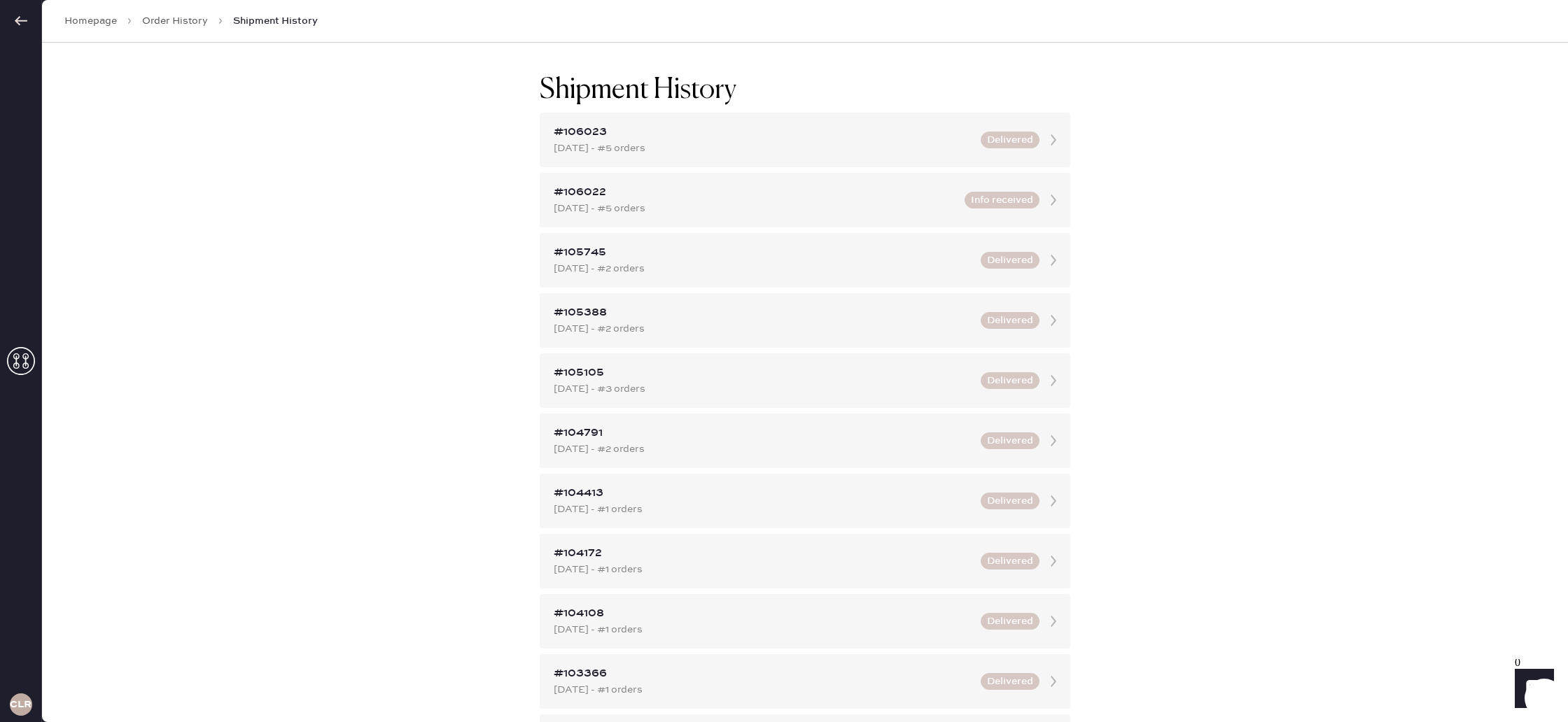
click at [180, 25] on link "Order History" at bounding box center [175, 20] width 66 height 14
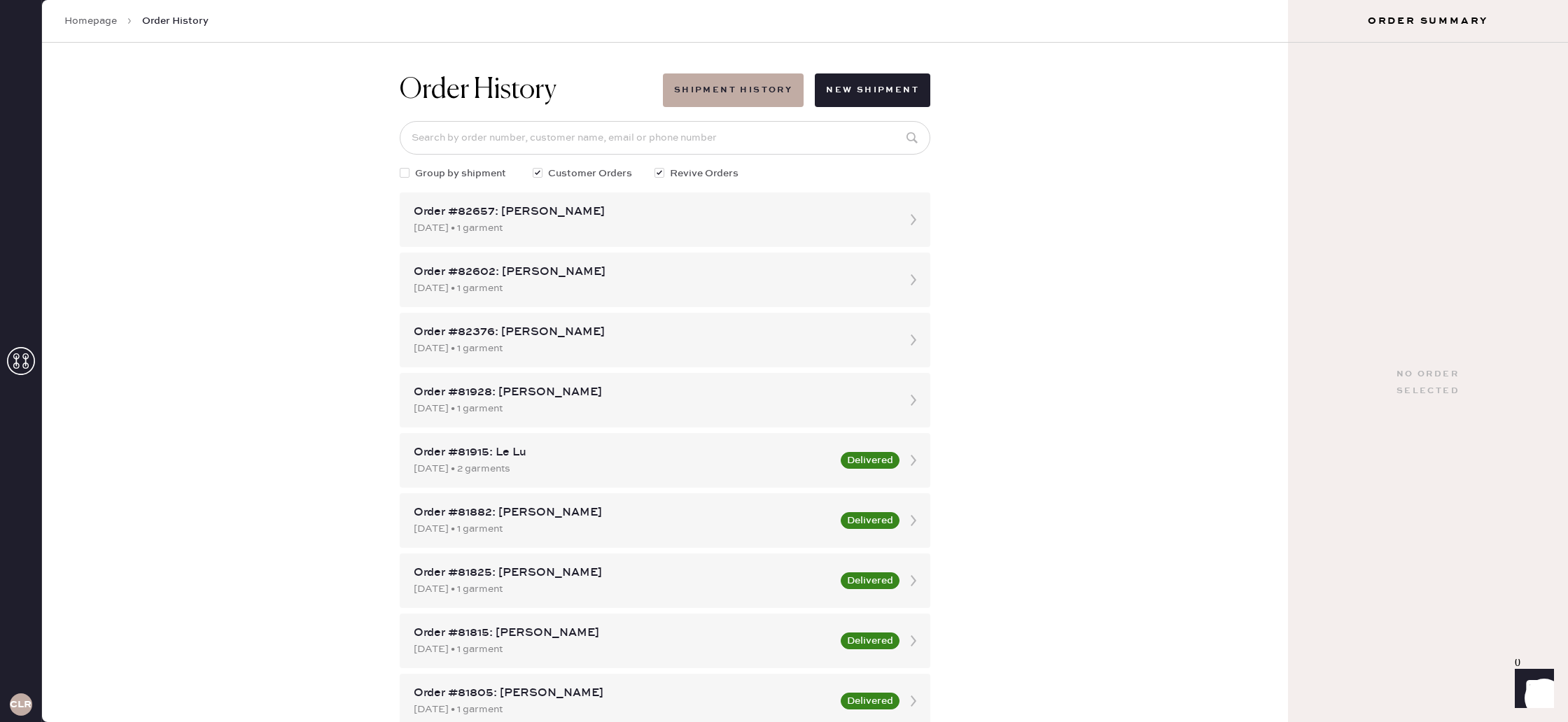
scroll to position [3, 0]
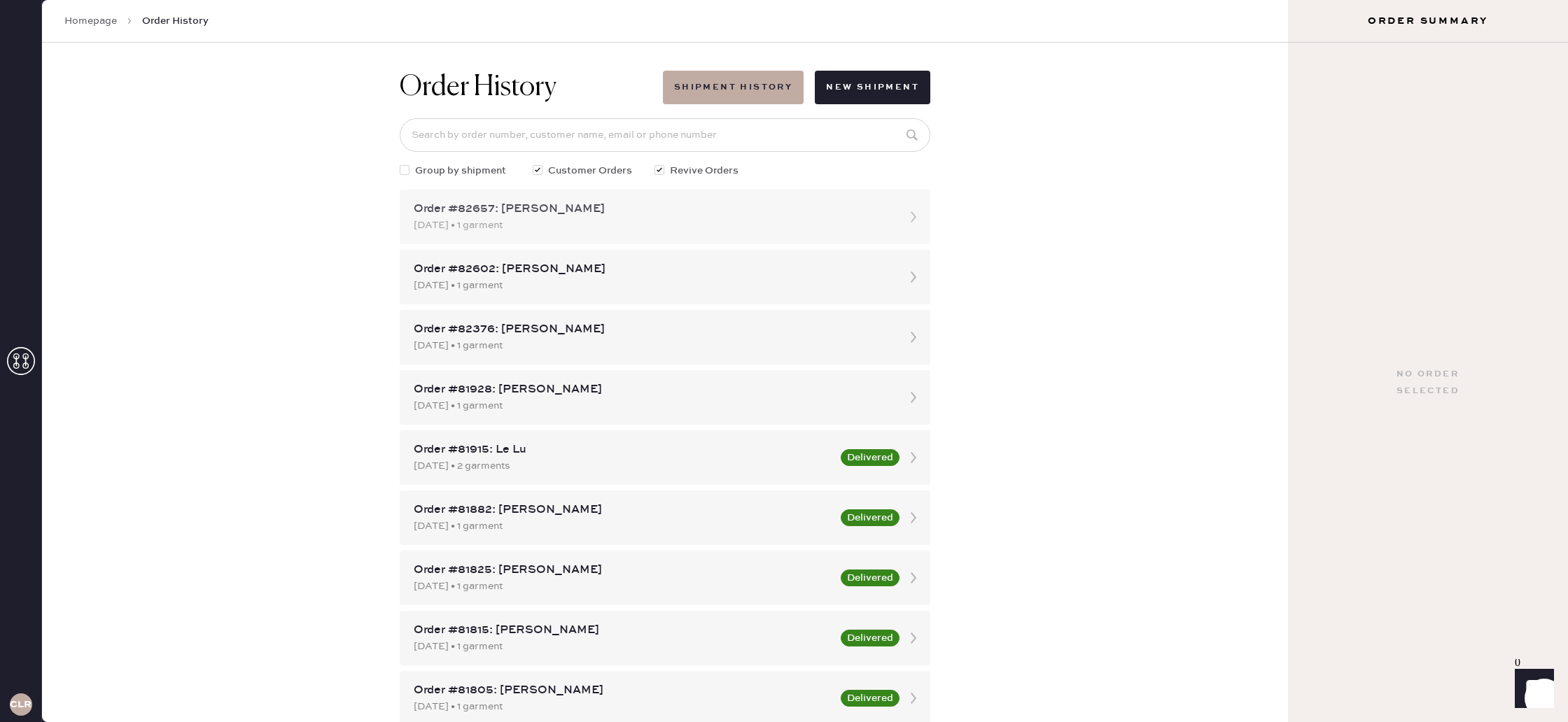
click at [885, 223] on div "[DATE] • 1 garment" at bounding box center [652, 226] width 478 height 15
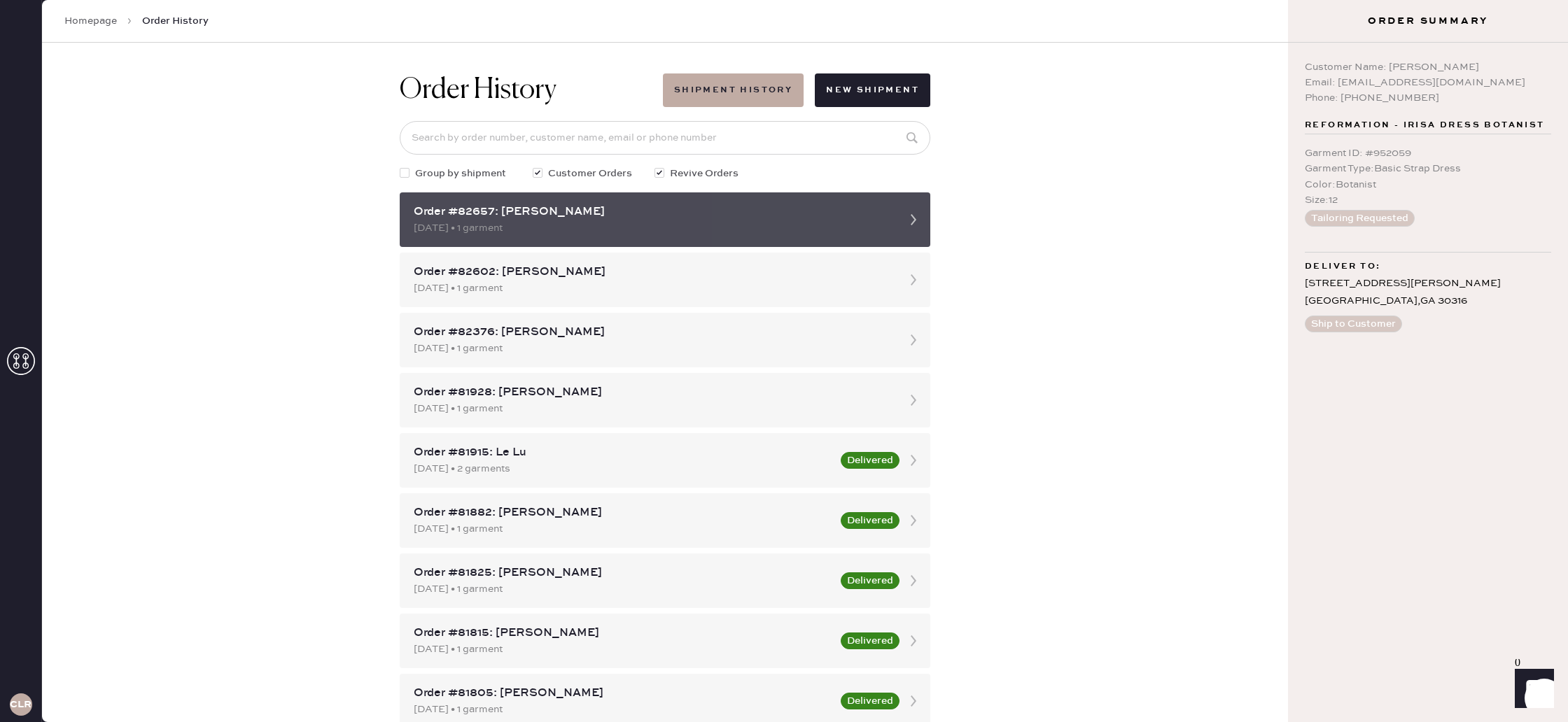
click at [885, 222] on div "[DATE] • 1 garment" at bounding box center [652, 228] width 478 height 15
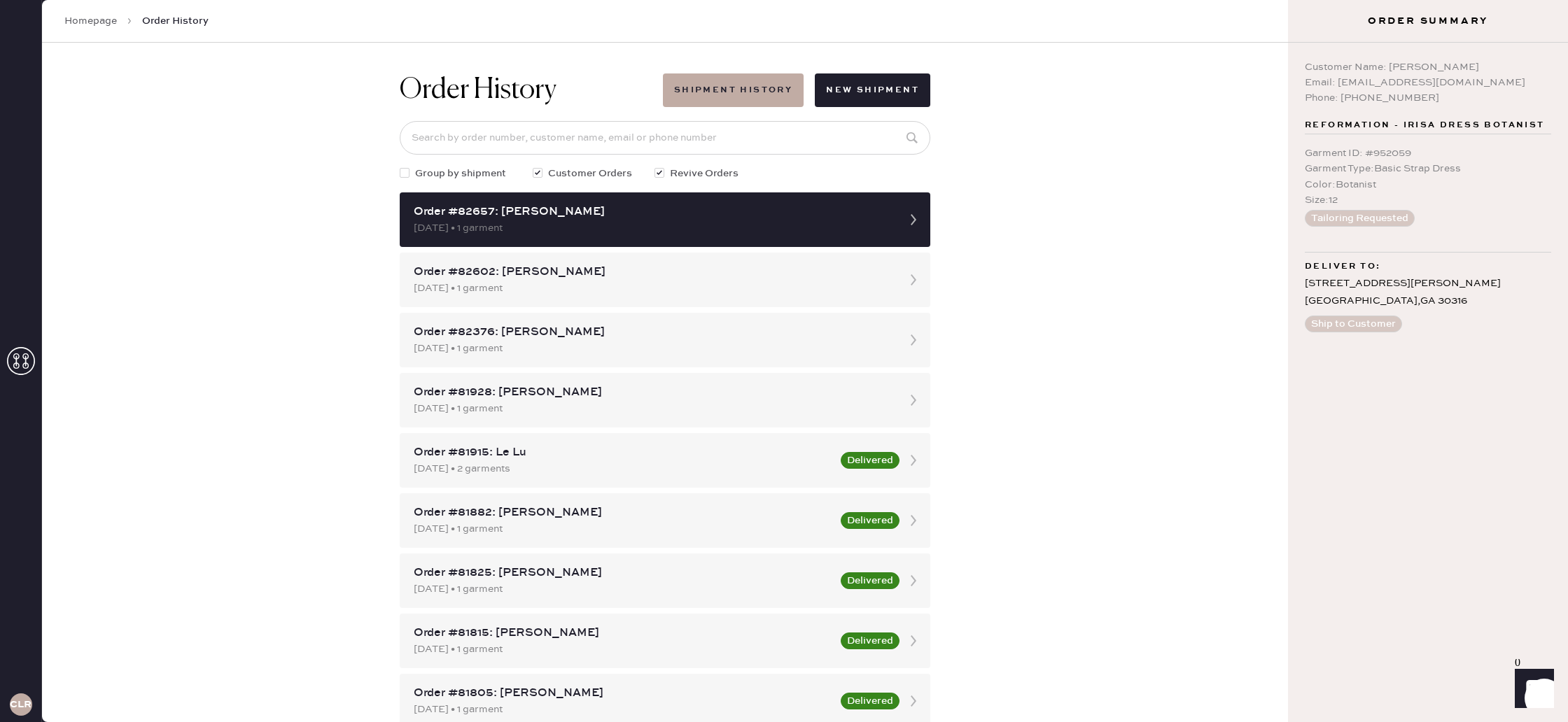
click at [408, 175] on div at bounding box center [404, 173] width 10 height 10
click at [401, 166] on input "Group by shipment" at bounding box center [400, 166] width 1 height 1
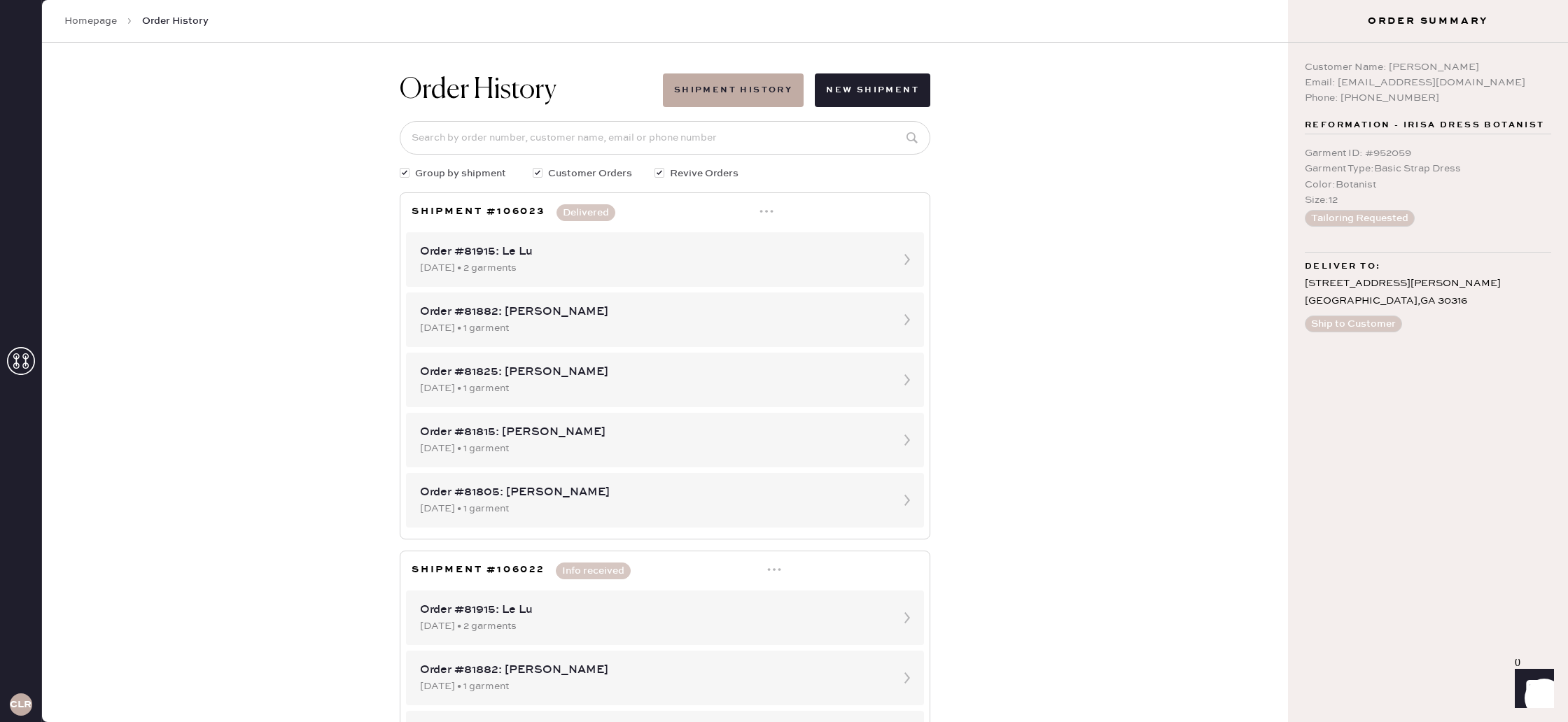
click at [403, 173] on div at bounding box center [404, 173] width 10 height 10
click at [401, 166] on input "Group by shipment" at bounding box center [400, 166] width 1 height 1
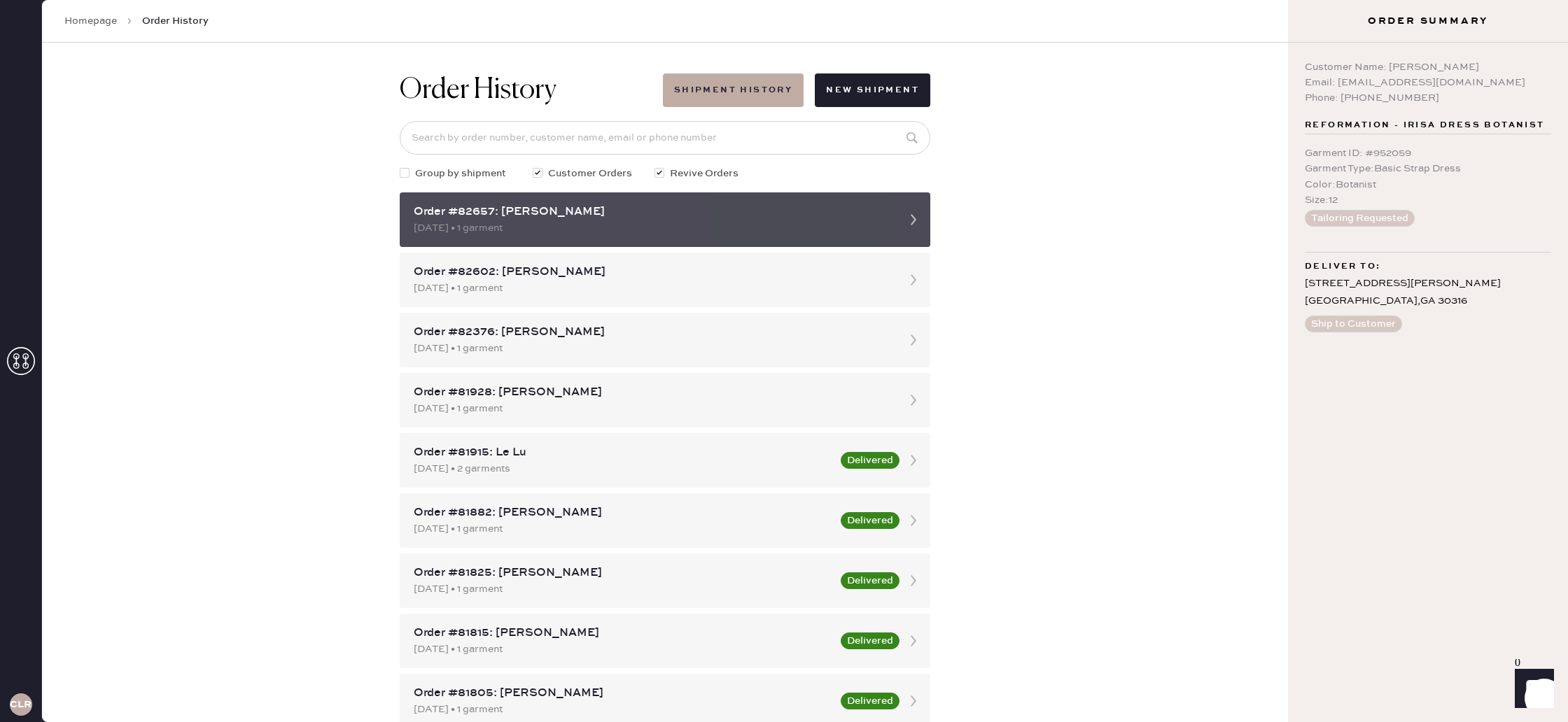
click at [874, 213] on div "Order #82657: [PERSON_NAME]" at bounding box center [652, 212] width 478 height 17
click at [873, 218] on div "Order #82657: [PERSON_NAME]" at bounding box center [652, 212] width 478 height 17
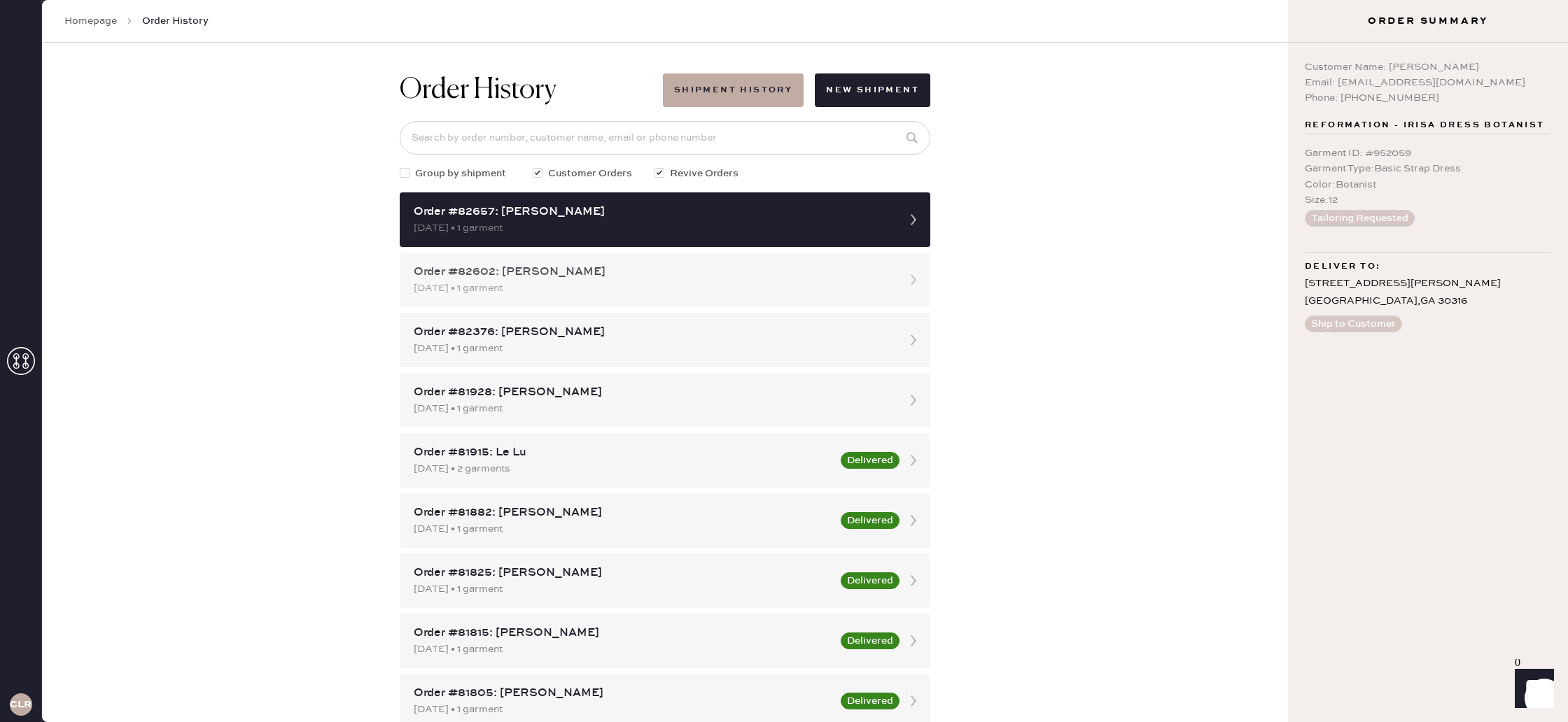
click at [721, 288] on div "[DATE] • 1 garment" at bounding box center [652, 288] width 478 height 15
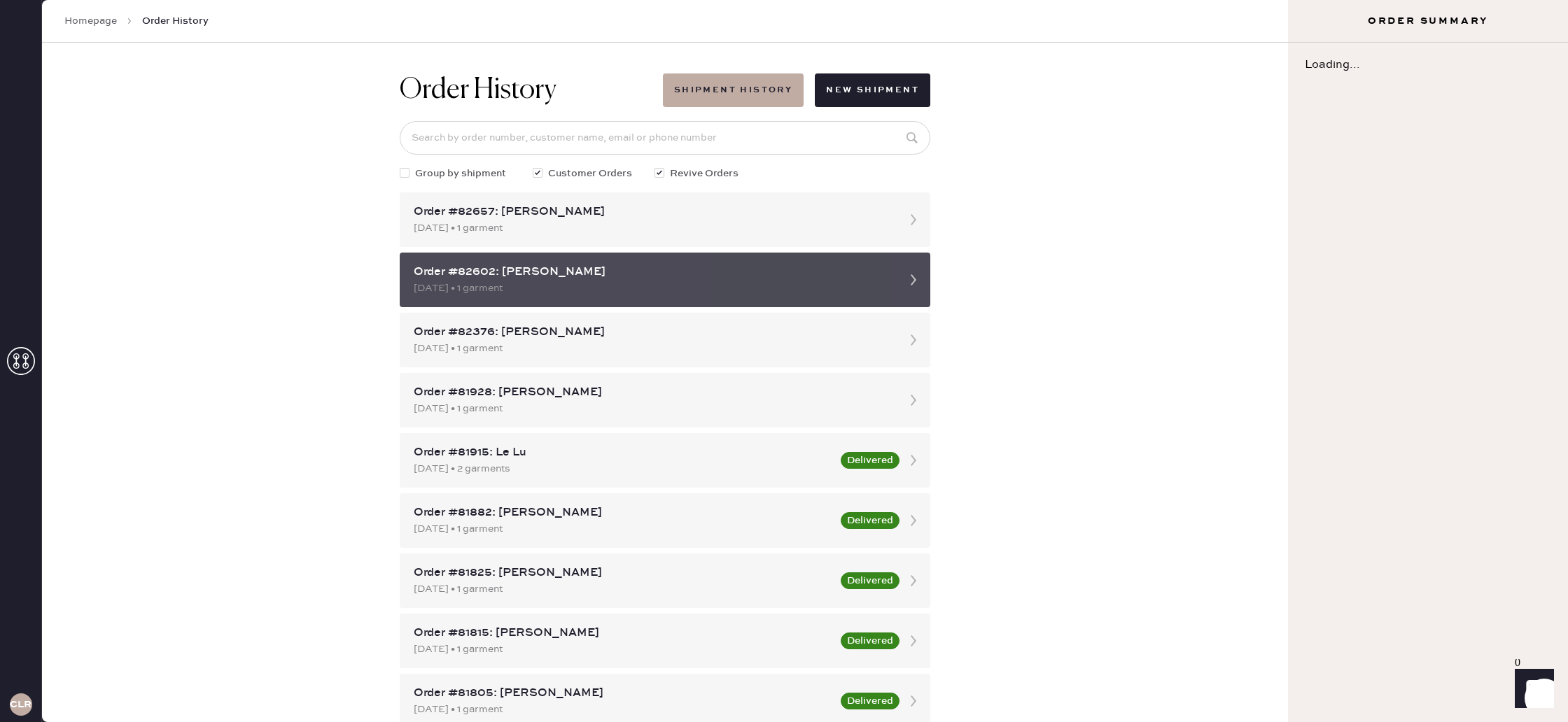
click at [721, 288] on div "[DATE] • 1 garment" at bounding box center [652, 288] width 478 height 15
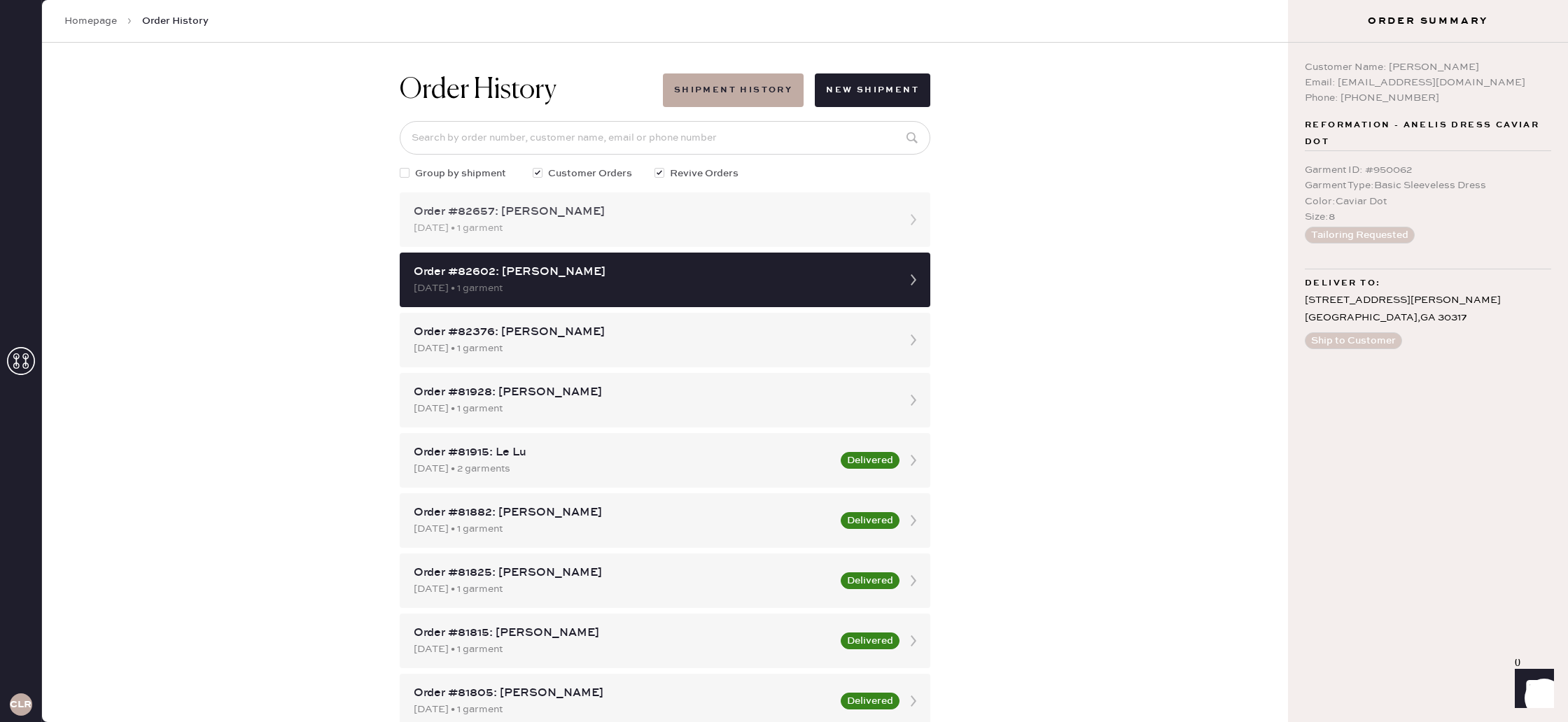
click at [666, 227] on div "[DATE] • 1 garment" at bounding box center [652, 228] width 478 height 15
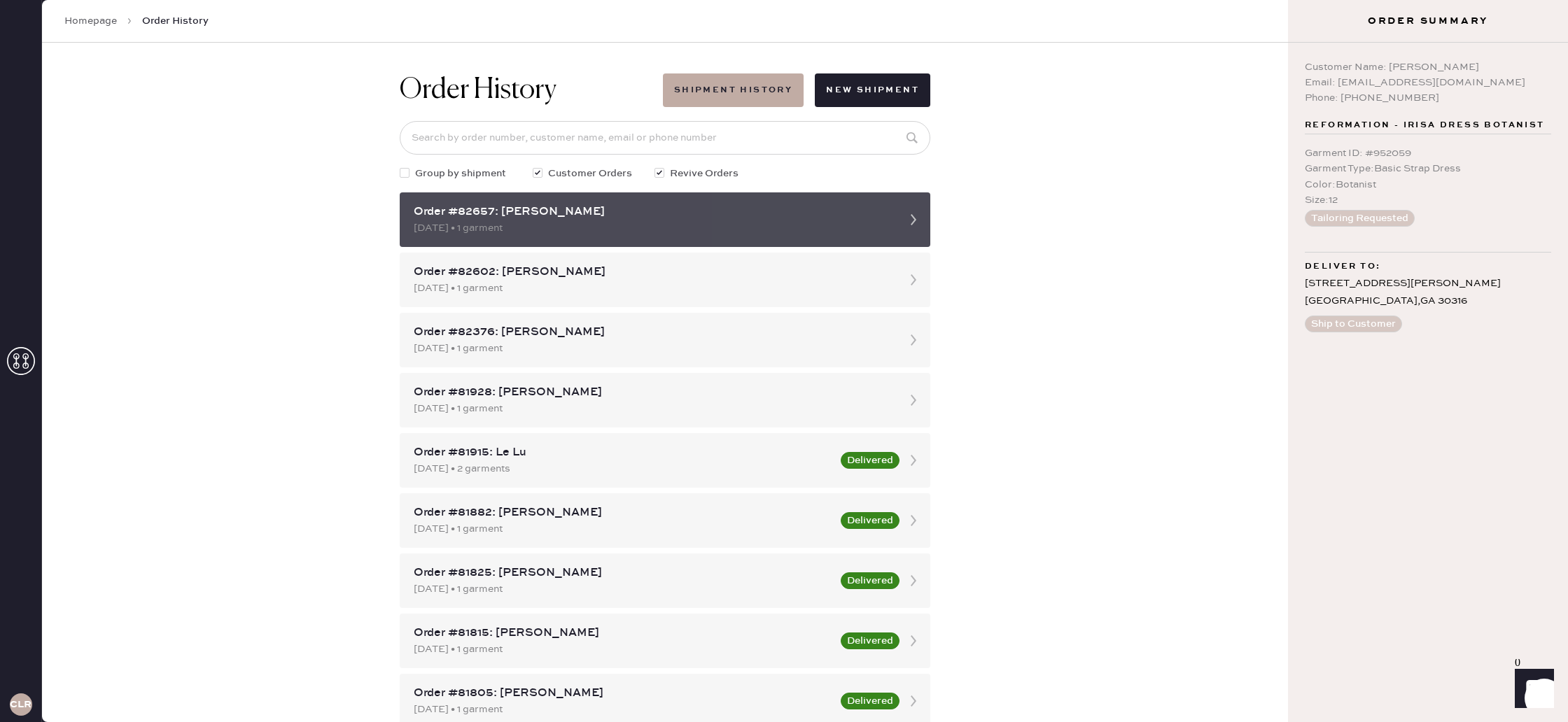
scroll to position [1, 0]
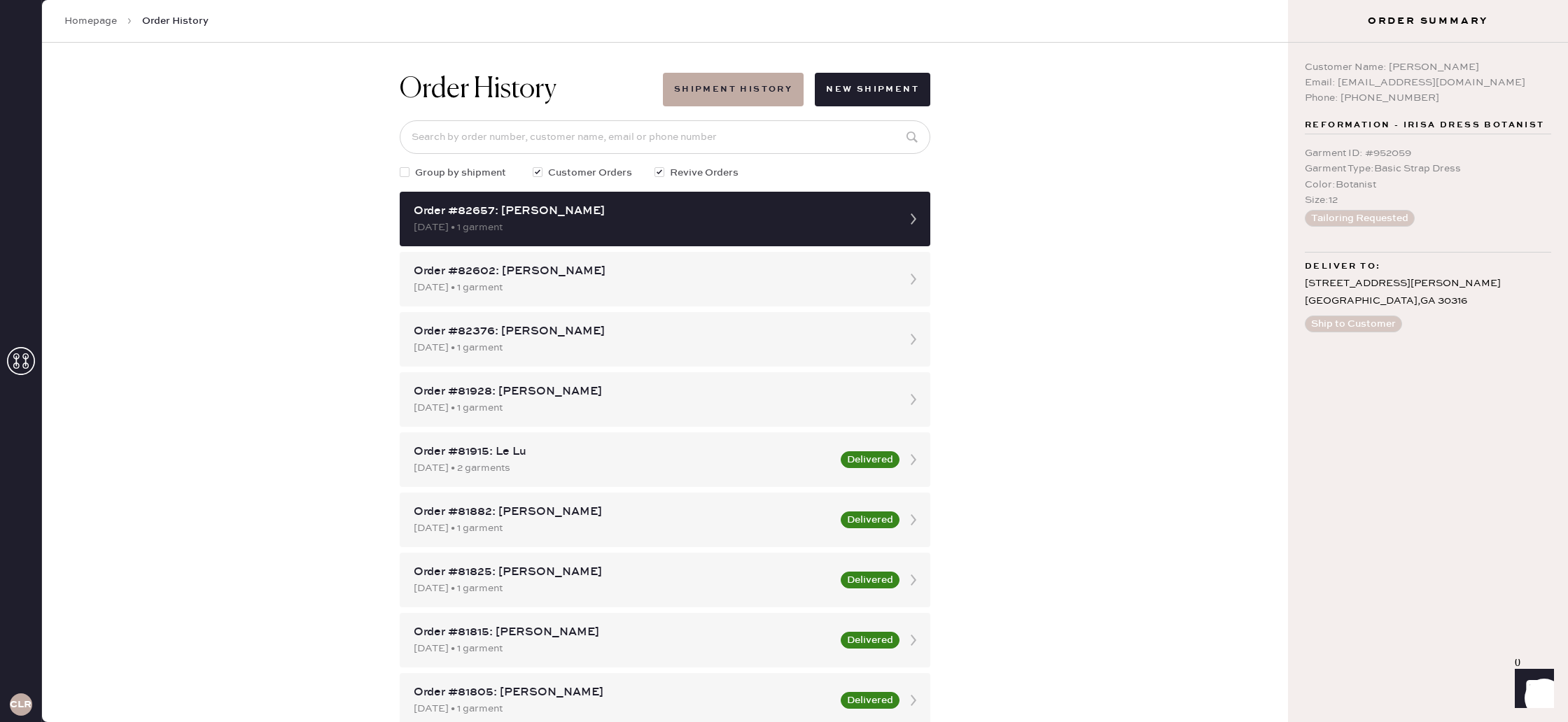
click at [406, 170] on div at bounding box center [404, 172] width 10 height 10
click at [401, 166] on input "Group by shipment" at bounding box center [400, 165] width 1 height 1
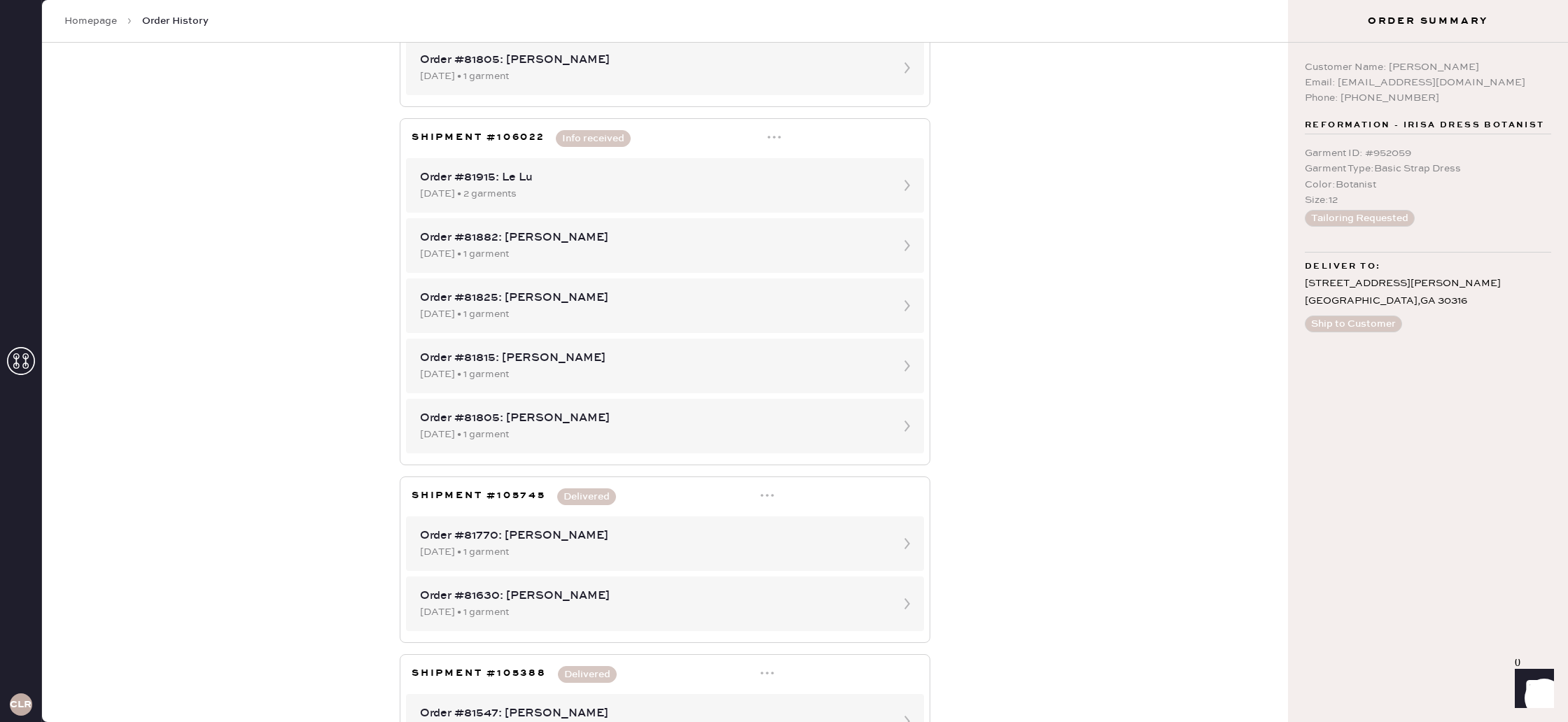
scroll to position [0, 0]
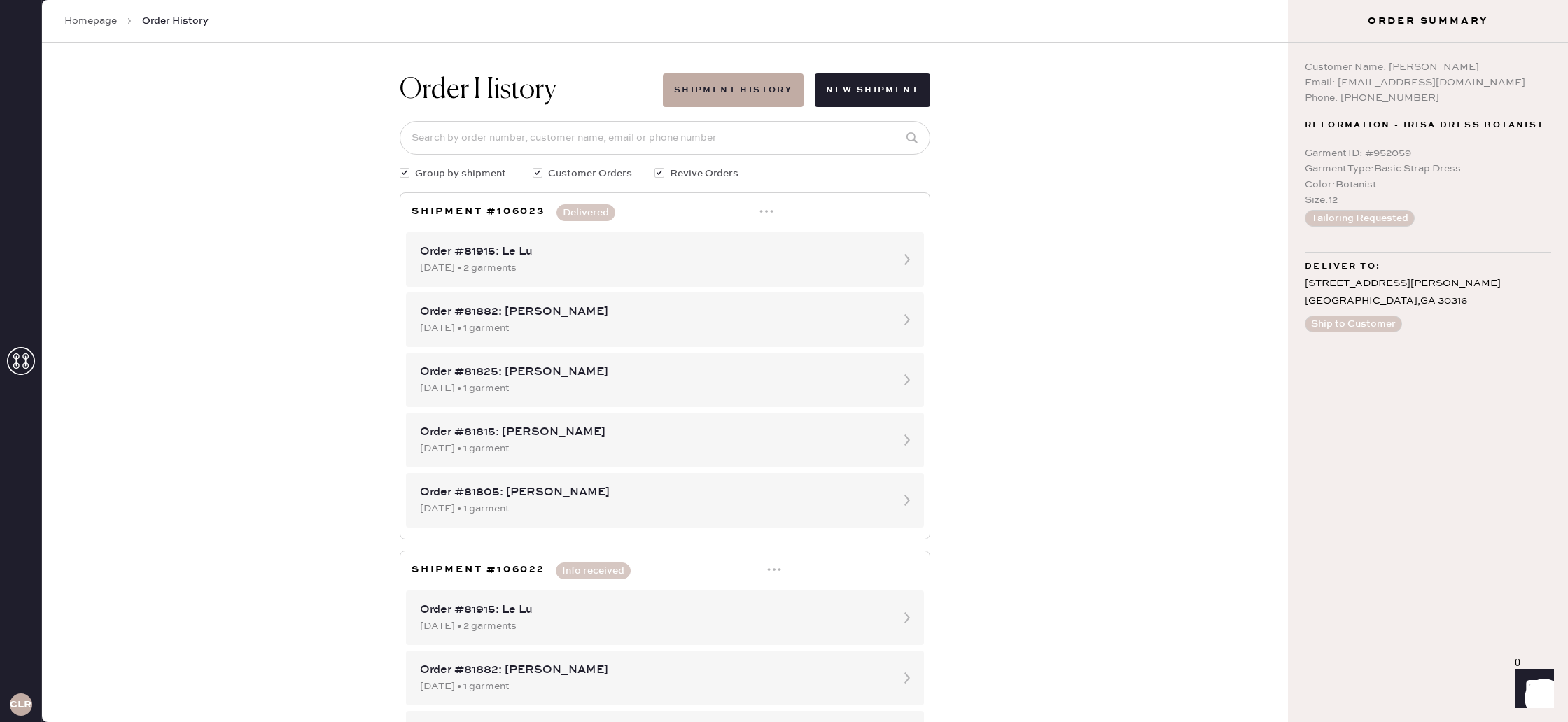
click at [401, 173] on div at bounding box center [404, 173] width 10 height 10
click at [401, 166] on input "Group by shipment" at bounding box center [400, 166] width 1 height 1
checkbox input "false"
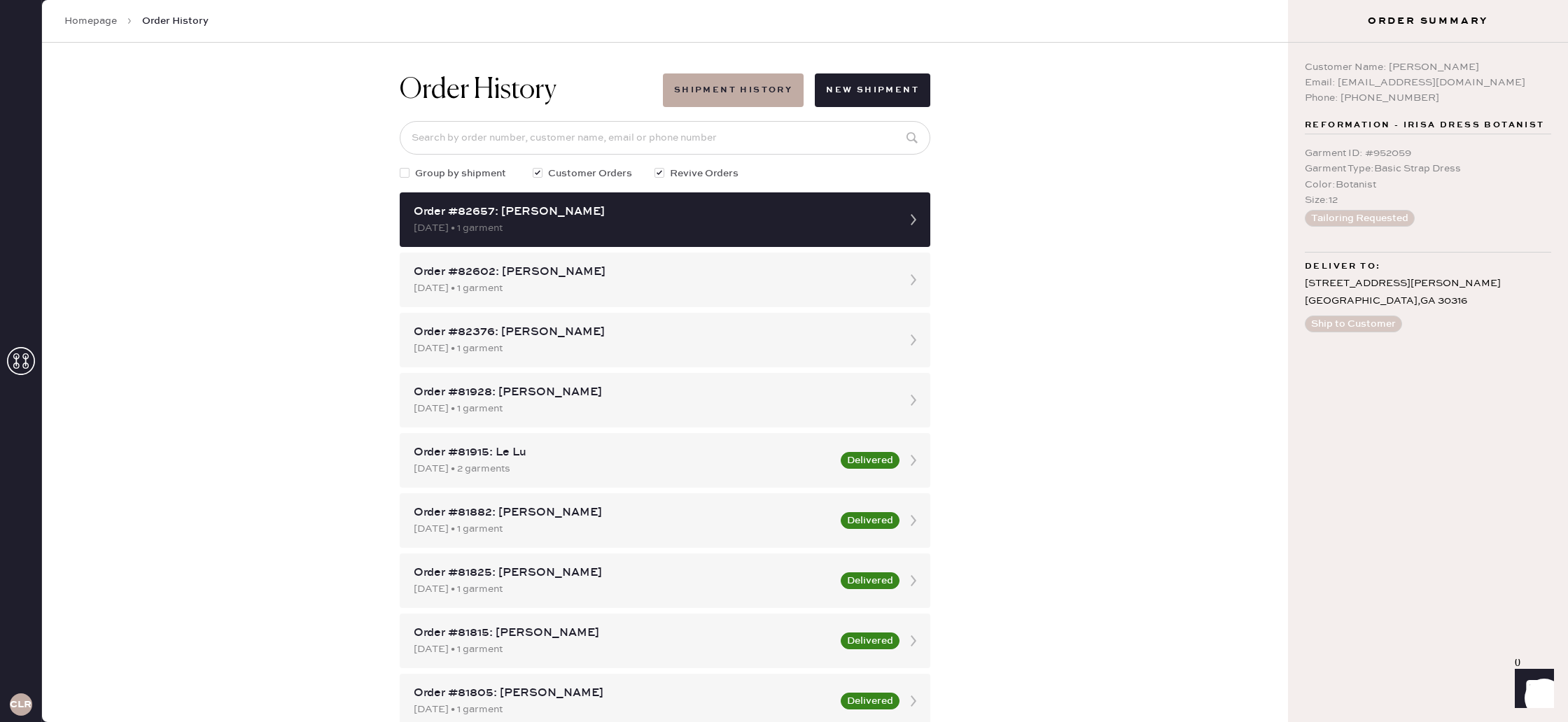
click at [1049, 207] on div "Order History Shipment History New Shipment Group by shipment Customer Orders R…" at bounding box center [665, 382] width 1246 height 680
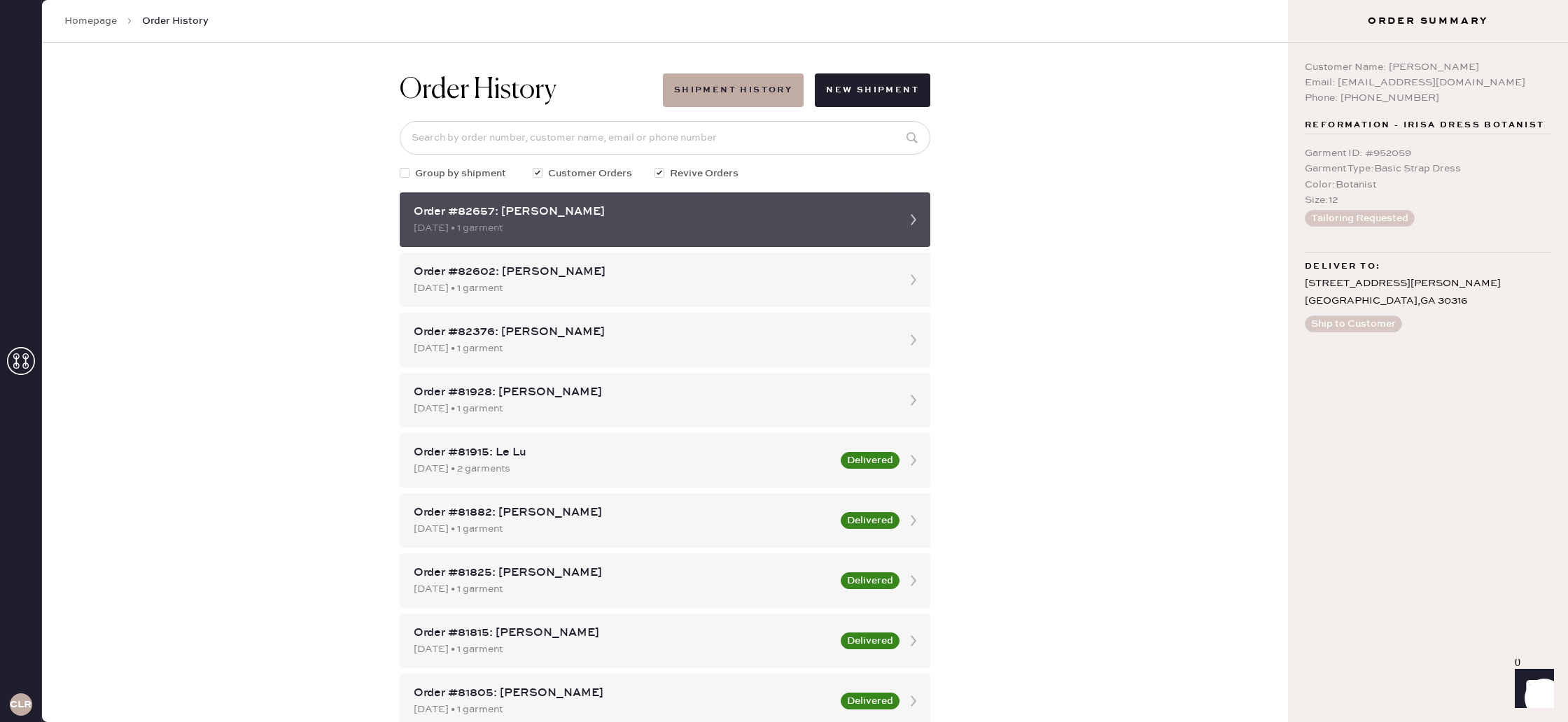
click at [832, 214] on div "Order #82657: [PERSON_NAME]" at bounding box center [652, 212] width 478 height 17
click at [833, 215] on div "Order #82657: [PERSON_NAME]" at bounding box center [652, 212] width 478 height 17
click at [837, 217] on div "Order #82657: [PERSON_NAME]" at bounding box center [652, 212] width 478 height 17
click at [885, 220] on div "[DATE] • 1 garment" at bounding box center [652, 228] width 478 height 15
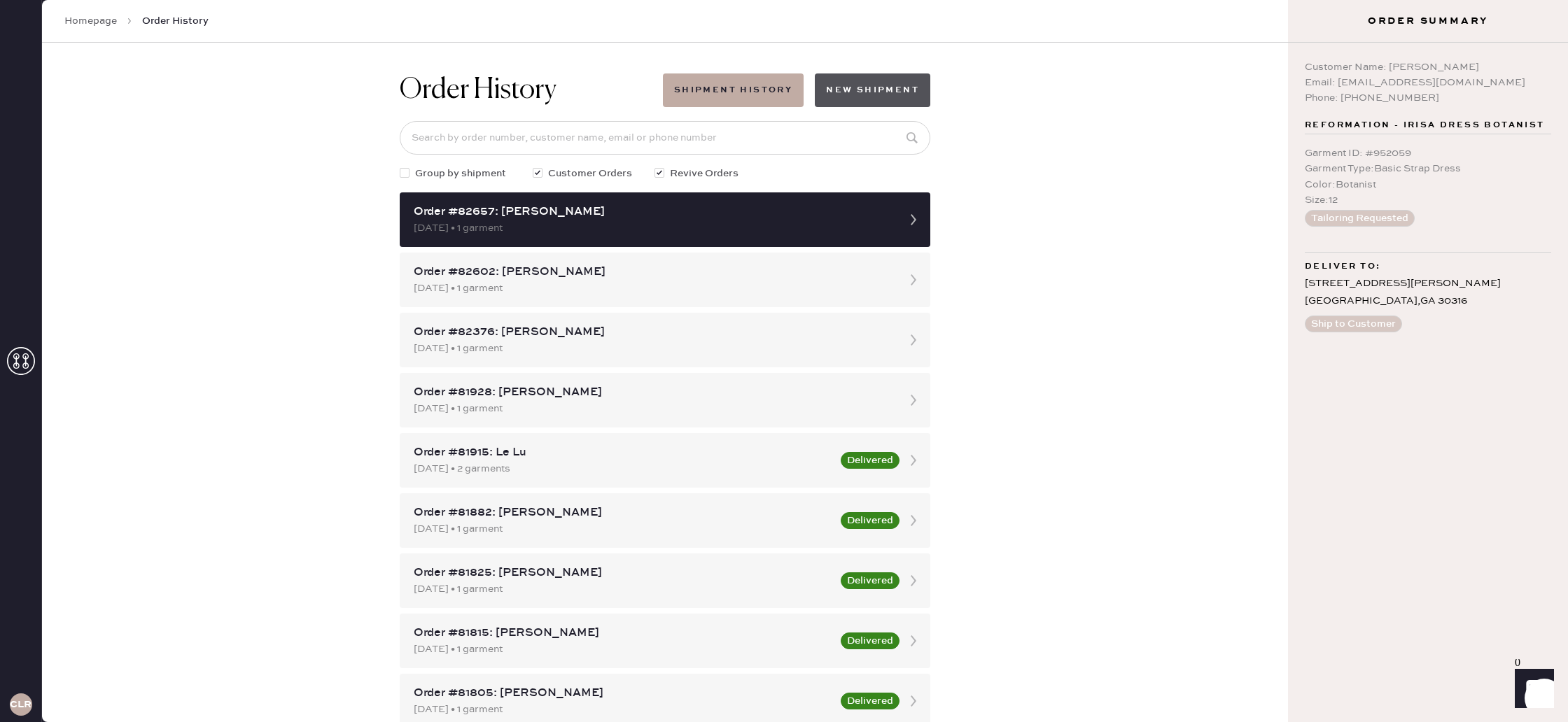
click at [867, 94] on button "New Shipment" at bounding box center [872, 90] width 116 height 33
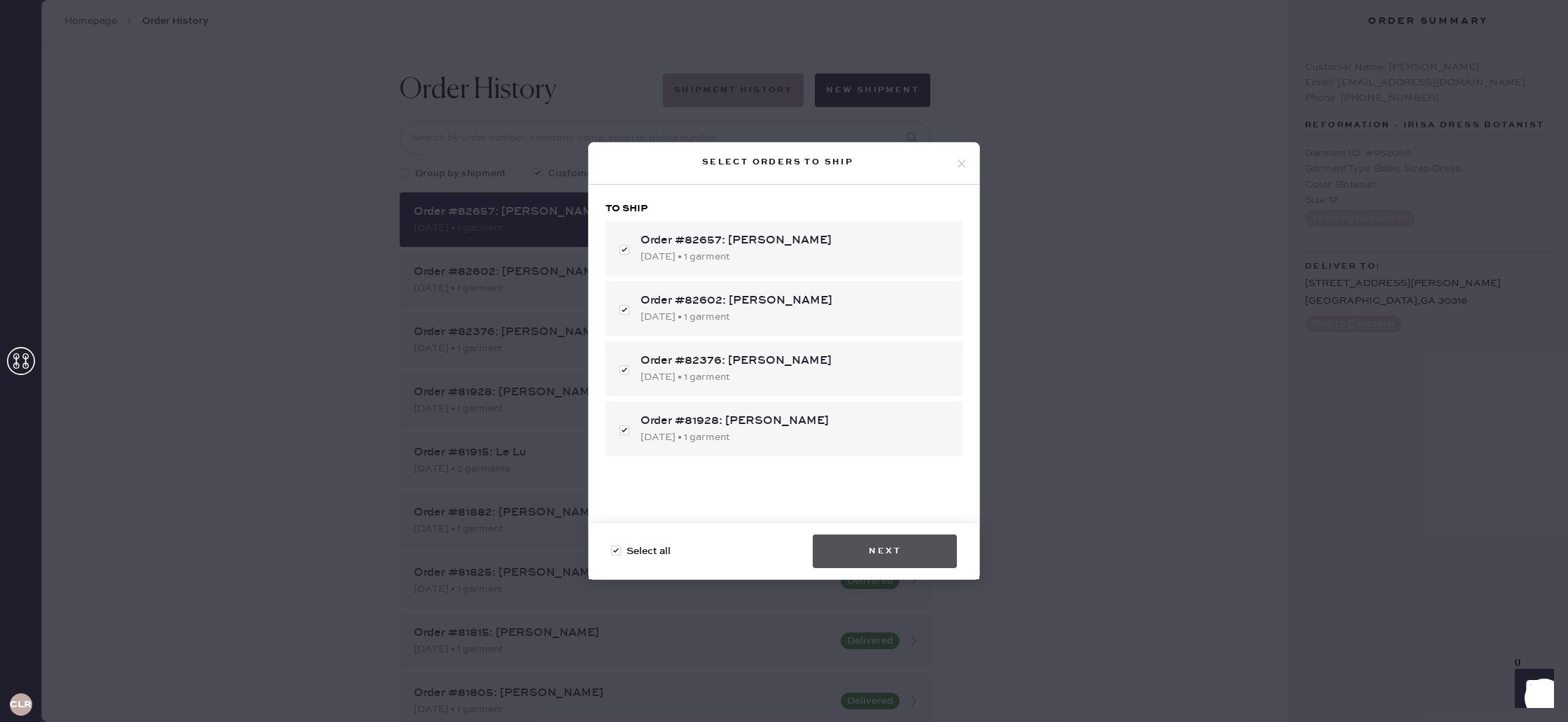
click at [894, 559] on button "Next" at bounding box center [884, 551] width 144 height 33
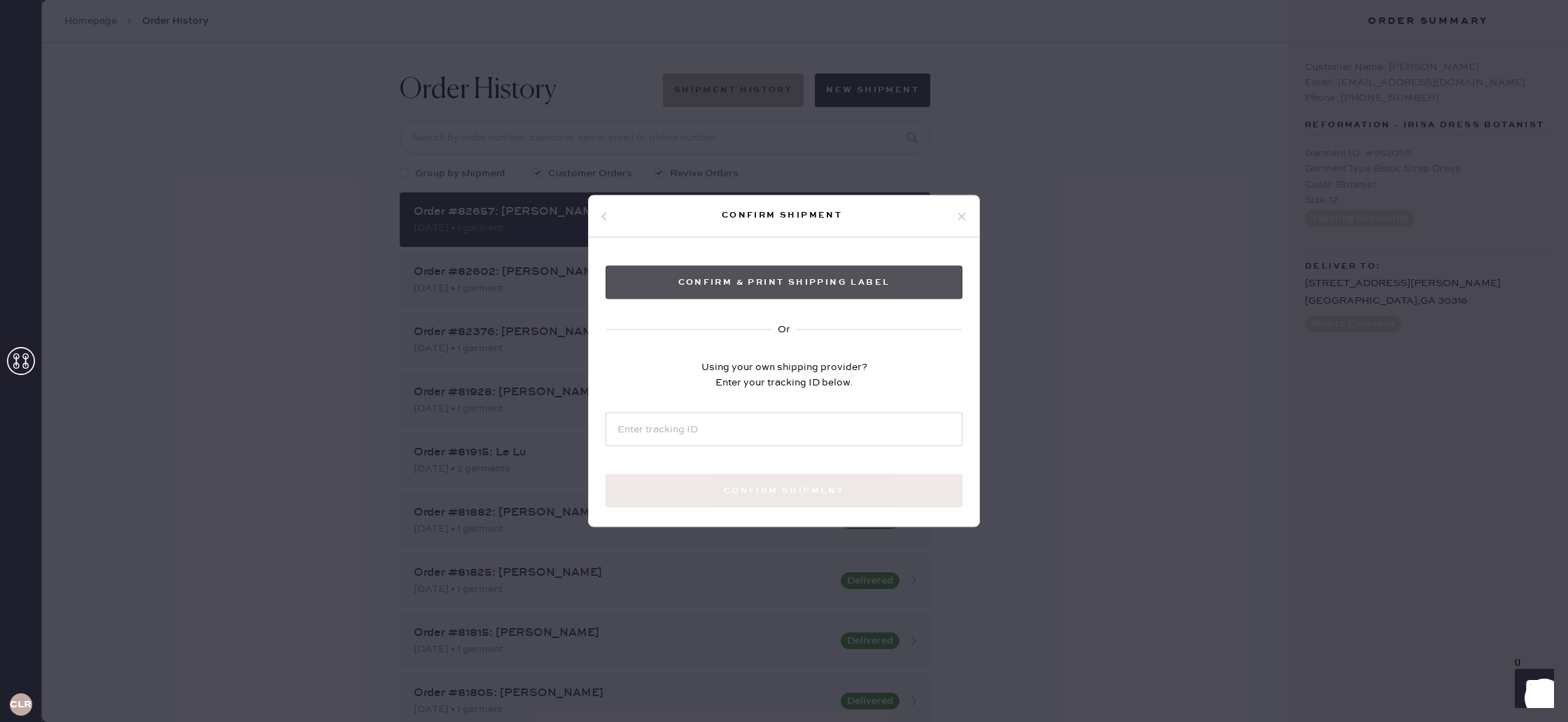
click at [808, 281] on button "Confirm & Print shipping label" at bounding box center [784, 282] width 357 height 33
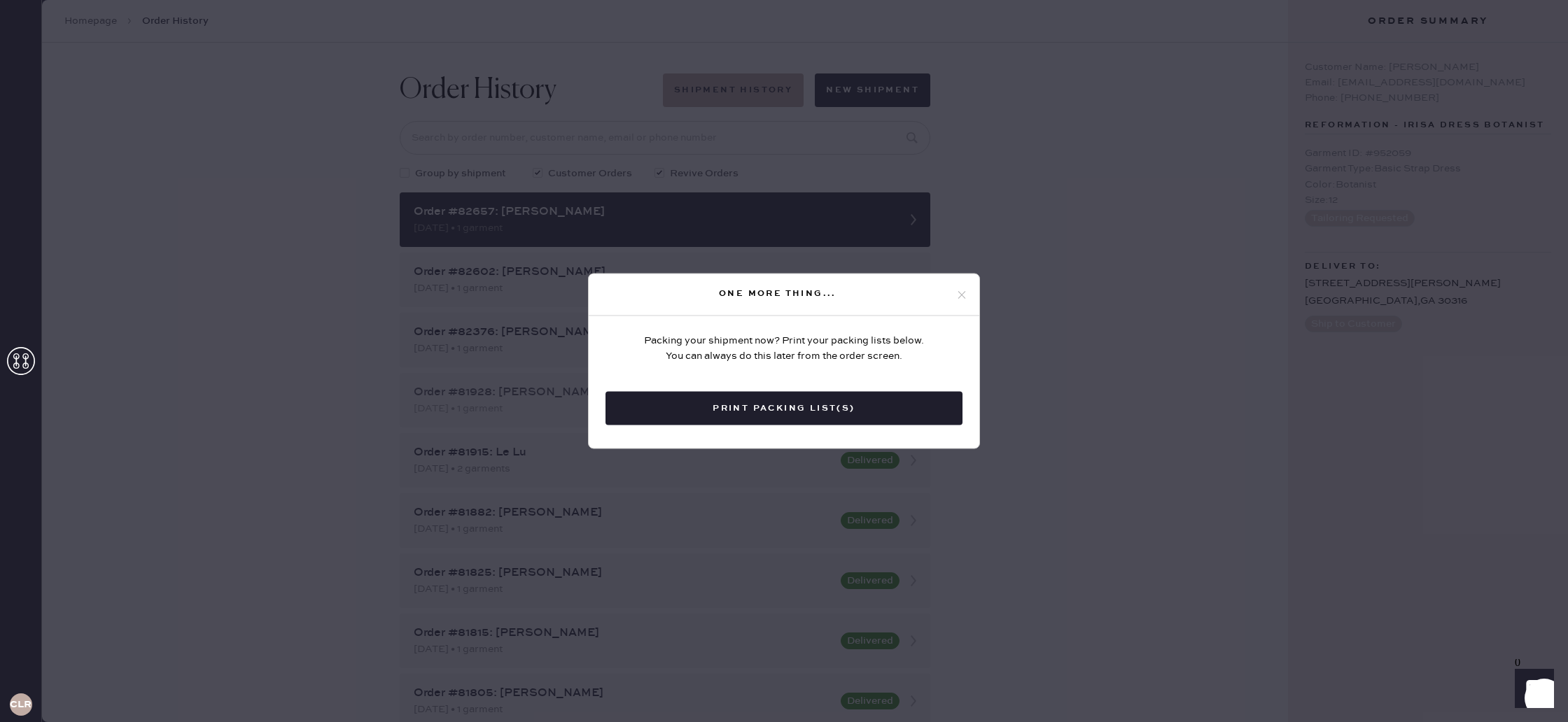
click at [791, 404] on button "Print Packing List(s)" at bounding box center [784, 409] width 357 height 33
